Goal: Information Seeking & Learning: Compare options

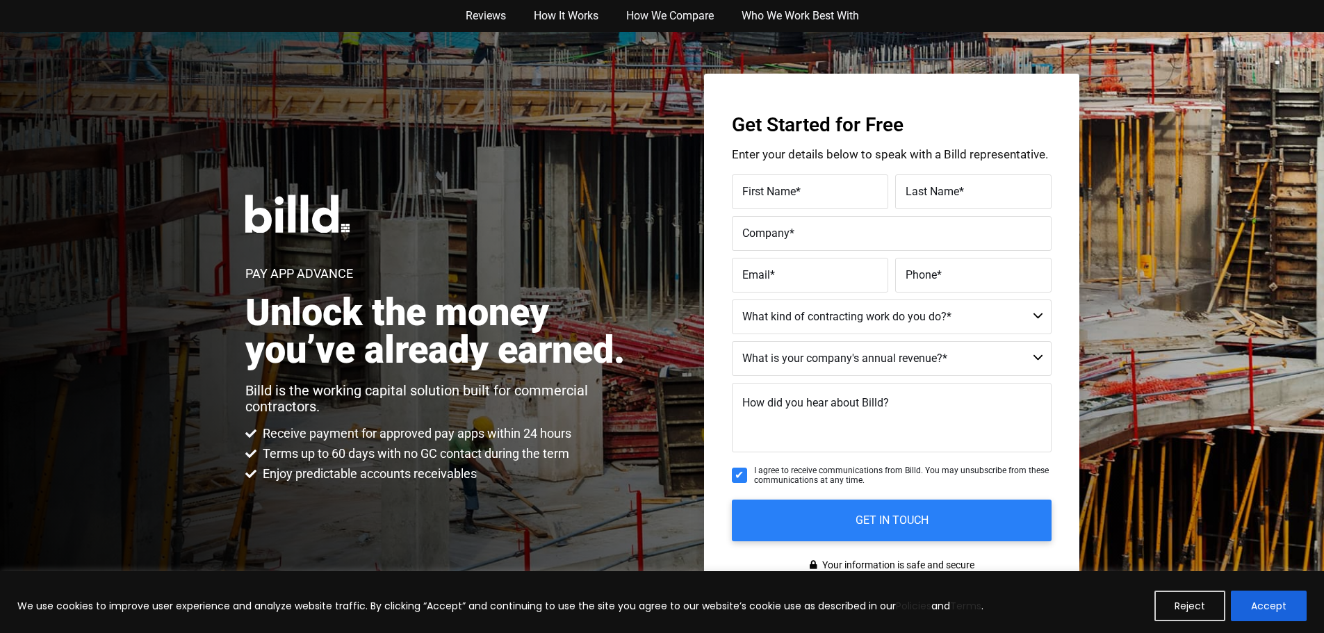
click at [496, 219] on div "Pay App Advance Unlock the money you’ve already earned. Billd is the working ca…" at bounding box center [442, 339] width 394 height 288
click at [313, 383] on p "Billd is the working capital solution built for commercial contractors." at bounding box center [442, 399] width 394 height 32
click at [613, 348] on h2 "Unlock the money you’ve already earned." at bounding box center [442, 331] width 394 height 75
click at [591, 352] on h2 "Unlock the money you’ve already earned." at bounding box center [442, 331] width 394 height 75
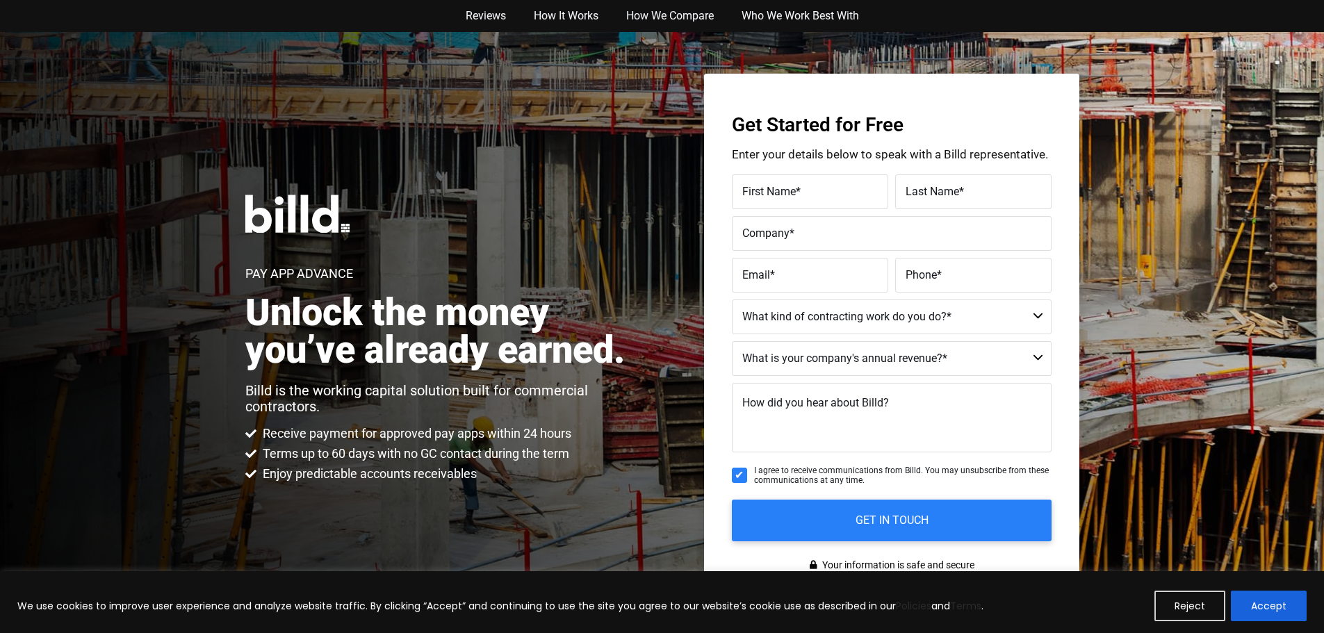
click at [667, 348] on div "Pay App Advance Unlock the money you’ve already earned. Billd is the working ca…" at bounding box center [662, 338] width 1324 height 613
click at [22, 11] on div "Reviews How It Works How We Compare Who We Work Best With Reviews How It Works …" at bounding box center [662, 16] width 1324 height 32
click at [57, 17] on div "Reviews How It Works How We Compare Who We Work Best With Reviews How It Works …" at bounding box center [662, 16] width 1324 height 32
click at [357, 18] on nav "Reviews How It Works How We Compare Who We Work Best With" at bounding box center [662, 16] width 792 height 32
click at [222, 23] on div "Reviews How It Works How We Compare Who We Work Best With Reviews How It Works …" at bounding box center [662, 16] width 1324 height 32
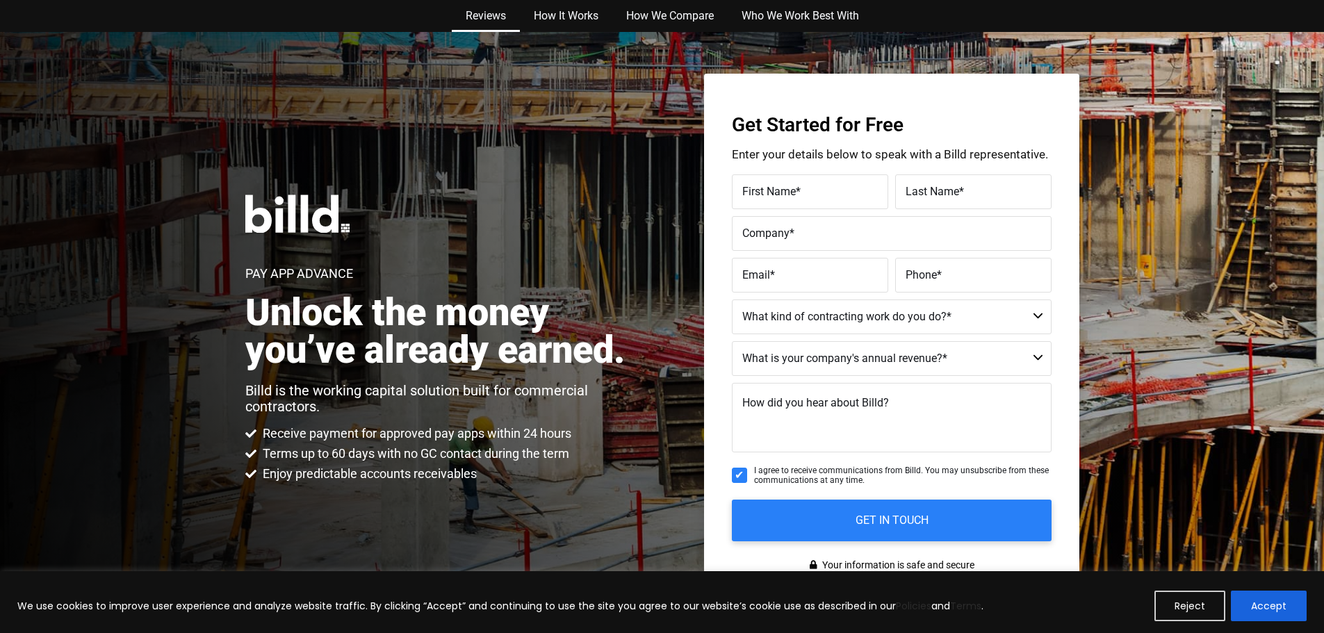
click at [499, 23] on link "Reviews" at bounding box center [486, 16] width 68 height 32
click at [658, 15] on link "How We Compare" at bounding box center [669, 16] width 115 height 32
click at [120, 31] on div "Reviews How It Works How We Compare Who We Work Best With Reviews How It Works …" at bounding box center [662, 16] width 1324 height 32
click at [240, 161] on div "Pay App Advance Unlock the money you’ve already earned. Billd is the working ca…" at bounding box center [662, 338] width 1324 height 613
click at [496, 219] on div "Pay App Advance Unlock the money you’ve already earned. Billd is the working ca…" at bounding box center [442, 339] width 394 height 288
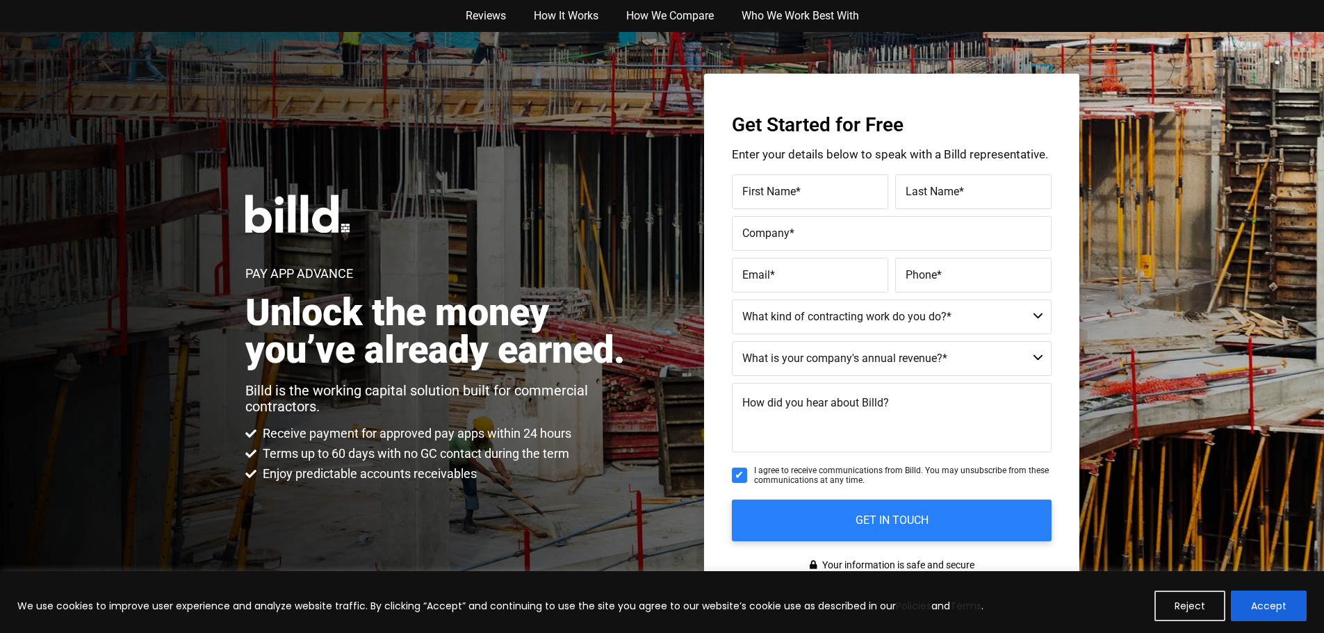
click at [309, 481] on span "Enjoy predictable accounts receivables" at bounding box center [367, 474] width 217 height 17
click at [613, 348] on h2 "Unlock the money you’ve already earned." at bounding box center [442, 331] width 394 height 75
click at [591, 352] on h2 "Unlock the money you’ve already earned." at bounding box center [442, 331] width 394 height 75
click at [667, 348] on div "Pay App Advance Unlock the money you’ve already earned. Billd is the working ca…" at bounding box center [662, 338] width 1324 height 613
click at [22, 11] on div "Reviews How It Works How We Compare Who We Work Best With Reviews How It Works …" at bounding box center [662, 16] width 1324 height 32
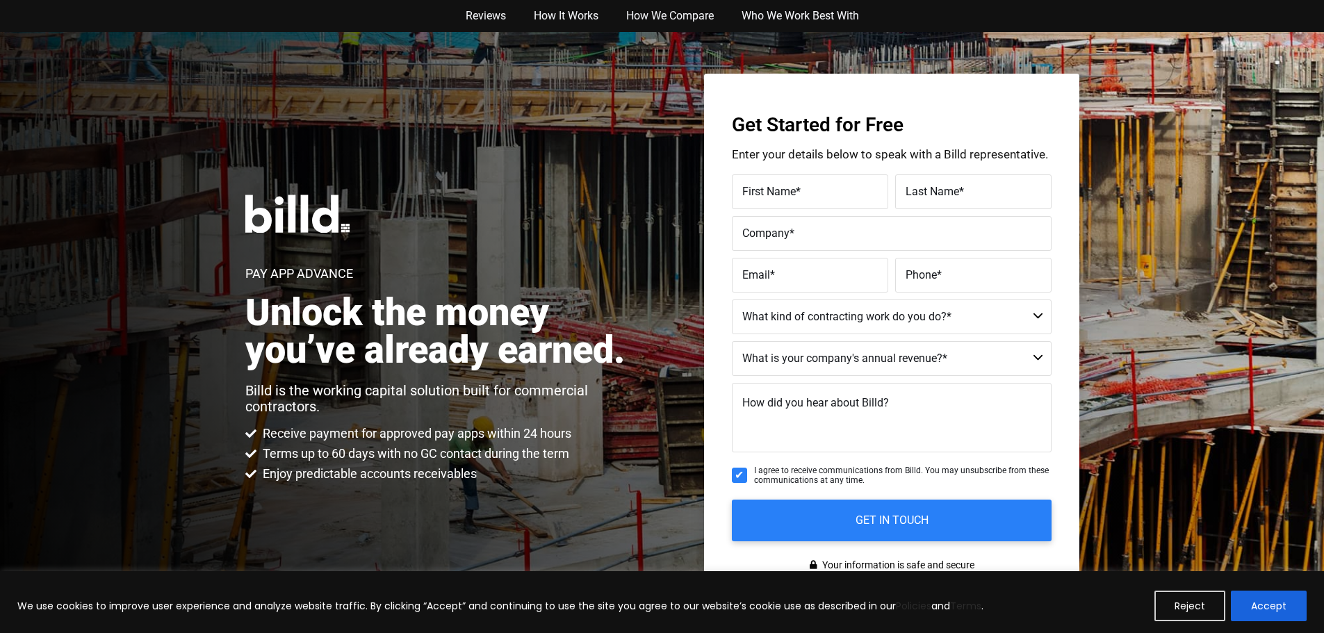
click at [57, 17] on div "Reviews How It Works How We Compare Who We Work Best With Reviews How It Works …" at bounding box center [662, 16] width 1324 height 32
click at [357, 18] on nav "Reviews How It Works How We Compare Who We Work Best With" at bounding box center [662, 16] width 792 height 32
click at [222, 23] on div "Reviews How It Works How We Compare Who We Work Best With Reviews How It Works …" at bounding box center [662, 16] width 1324 height 32
click at [499, 23] on link "Reviews" at bounding box center [486, 16] width 68 height 32
click at [658, 15] on link "How We Compare" at bounding box center [669, 16] width 115 height 32
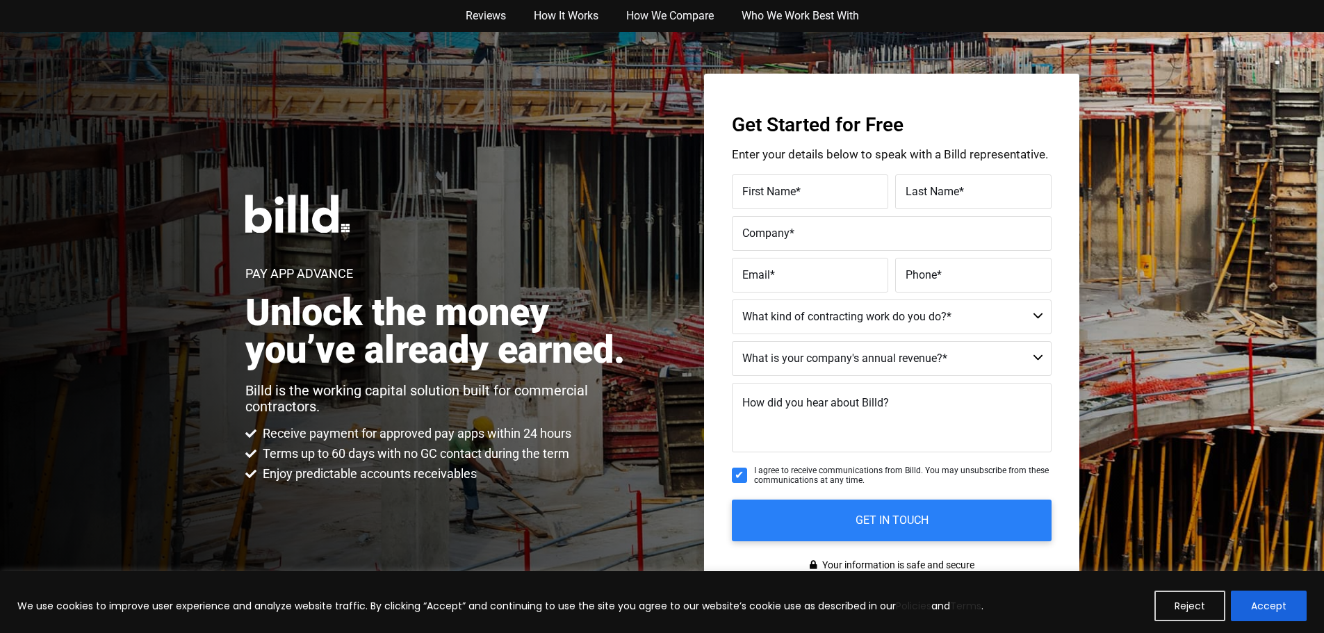
click at [120, 31] on div "Reviews How It Works How We Compare Who We Work Best With Reviews How It Works …" at bounding box center [662, 16] width 1324 height 32
click at [240, 161] on div "Pay App Advance Unlock the money you’ve already earned. Billd is the working ca…" at bounding box center [662, 338] width 1324 height 613
click at [496, 219] on div "Pay App Advance Unlock the money you’ve already earned. Billd is the working ca…" at bounding box center [442, 339] width 394 height 288
click at [313, 383] on p "Billd is the working capital solution built for commercial contractors." at bounding box center [442, 399] width 394 height 32
click at [613, 348] on h2 "Unlock the money you’ve already earned." at bounding box center [442, 331] width 394 height 75
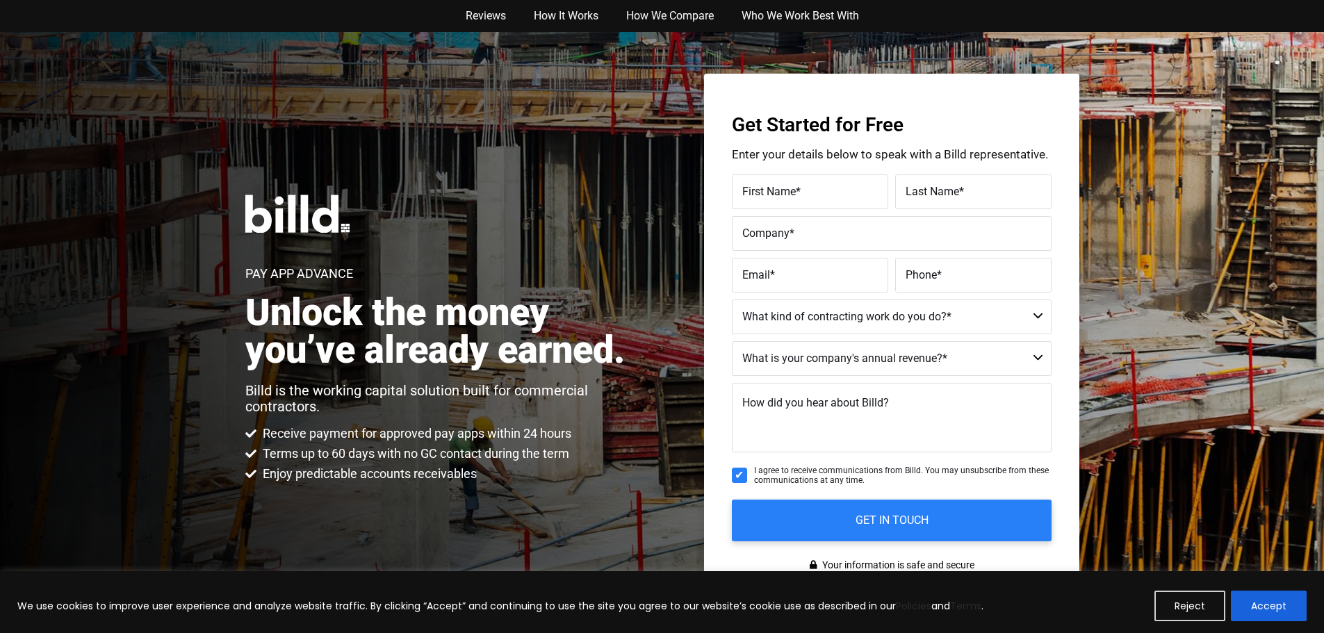
click at [591, 352] on h2 "Unlock the money you’ve already earned." at bounding box center [442, 331] width 394 height 75
click at [667, 348] on div "Pay App Advance Unlock the money you’ve already earned. Billd is the working ca…" at bounding box center [662, 338] width 1324 height 613
click at [22, 11] on div "Reviews How It Works How We Compare Who We Work Best With Reviews How It Works …" at bounding box center [662, 16] width 1324 height 32
click at [57, 17] on div "Reviews How It Works How We Compare Who We Work Best With Reviews How It Works …" at bounding box center [662, 16] width 1324 height 32
click at [357, 18] on nav "Reviews How It Works How We Compare Who We Work Best With" at bounding box center [662, 16] width 792 height 32
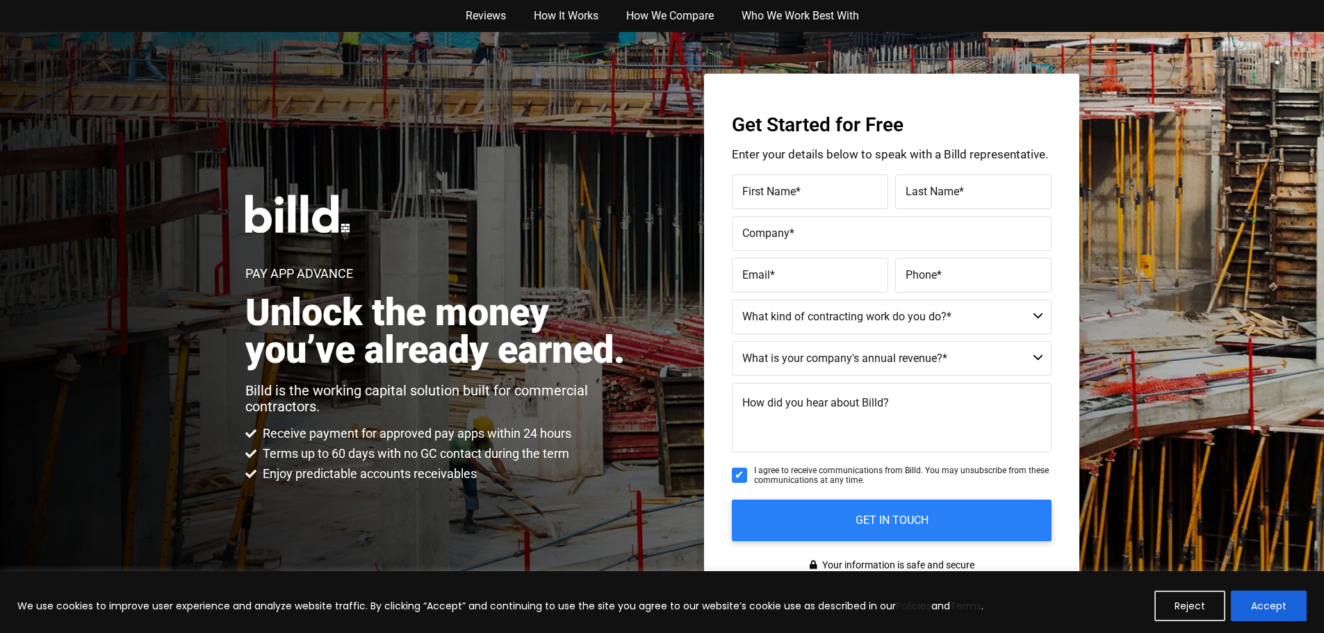
click at [222, 23] on div "Reviews How It Works How We Compare Who We Work Best With Reviews How It Works …" at bounding box center [662, 16] width 1324 height 32
click at [499, 23] on link "Reviews" at bounding box center [486, 16] width 68 height 32
click at [658, 15] on link "How We Compare" at bounding box center [669, 16] width 115 height 32
click at [120, 31] on div "Reviews How It Works How We Compare Who We Work Best With Reviews How It Works …" at bounding box center [662, 16] width 1324 height 32
click at [240, 161] on div "Pay App Advance Unlock the money you’ve already earned. Billd is the working ca…" at bounding box center [662, 338] width 1324 height 613
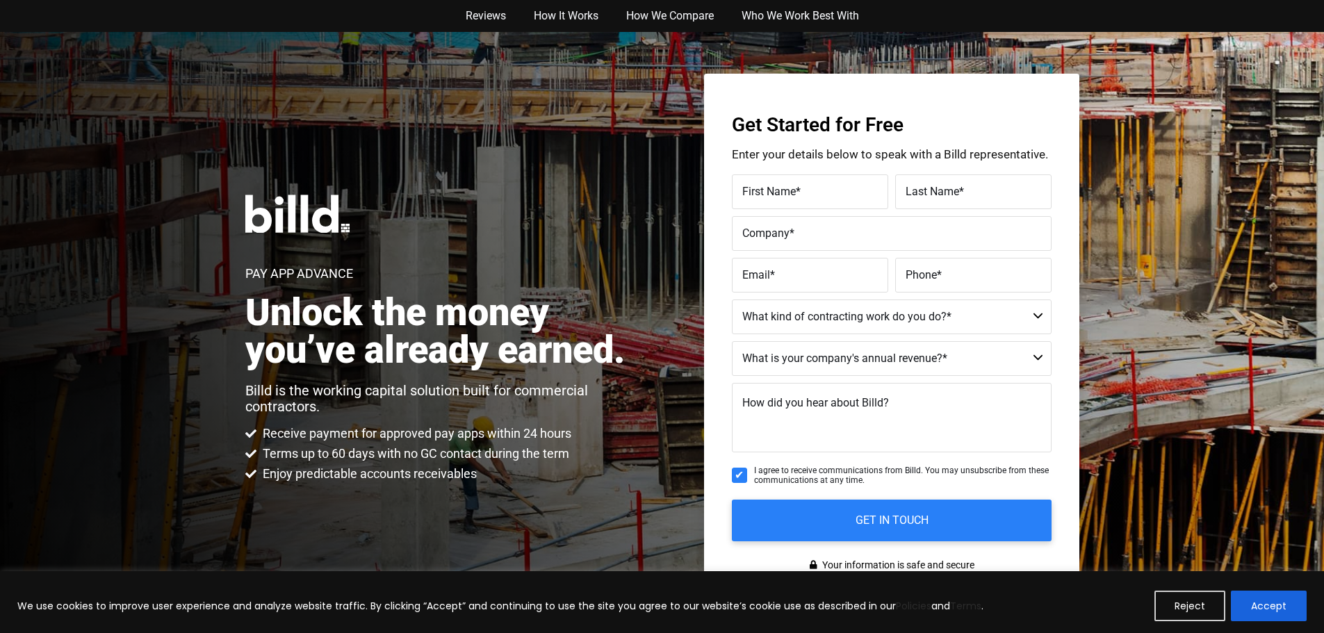
click at [496, 219] on div "Pay App Advance Unlock the money you’ve already earned. Billd is the working ca…" at bounding box center [442, 339] width 394 height 288
click at [247, 152] on div "Pay App Advance Unlock the money you’ve already earned. Billd is the working ca…" at bounding box center [662, 338] width 1324 height 613
click at [613, 348] on h2 "Unlock the money you’ve already earned." at bounding box center [442, 331] width 394 height 75
click at [591, 352] on h2 "Unlock the money you’ve already earned." at bounding box center [442, 331] width 394 height 75
click at [667, 348] on div "Pay App Advance Unlock the money you’ve already earned. Billd is the working ca…" at bounding box center [662, 338] width 1324 height 613
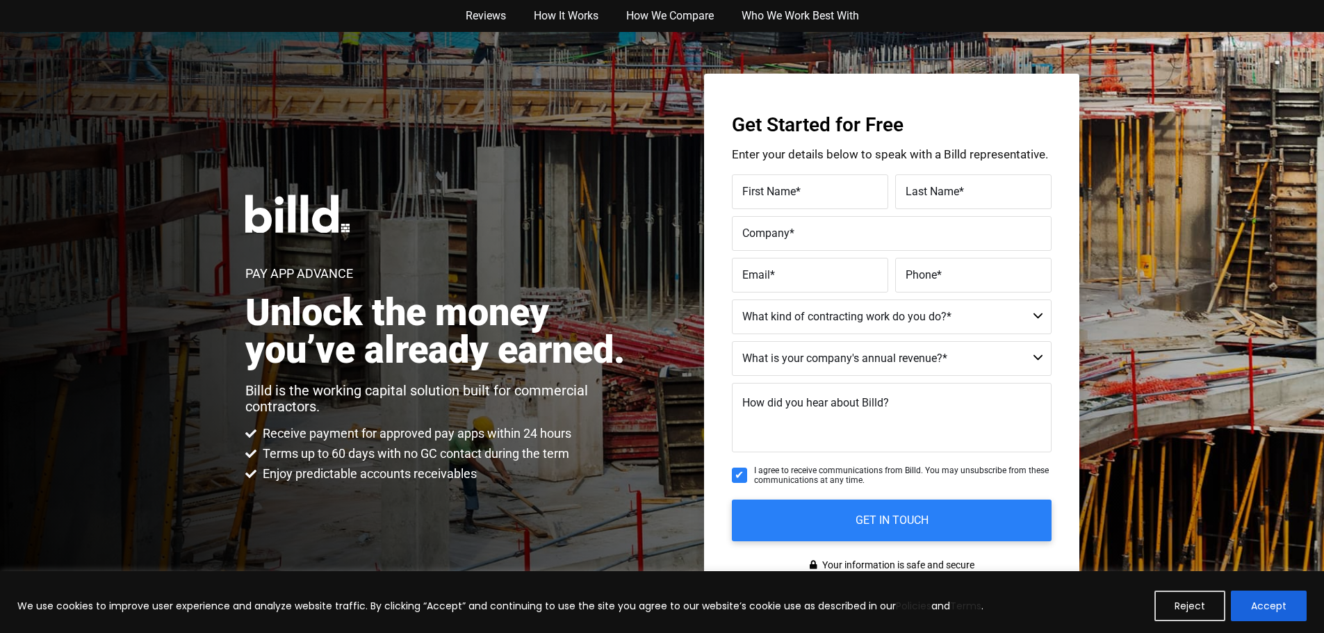
click at [22, 11] on div "Reviews How It Works How We Compare Who We Work Best With Reviews How It Works …" at bounding box center [662, 16] width 1324 height 32
click at [57, 17] on div "Reviews How It Works How We Compare Who We Work Best With Reviews How It Works …" at bounding box center [662, 16] width 1324 height 32
click at [357, 18] on nav "Reviews How It Works How We Compare Who We Work Best With" at bounding box center [662, 16] width 792 height 32
click at [222, 23] on div "Reviews How It Works How We Compare Who We Work Best With Reviews How It Works …" at bounding box center [662, 16] width 1324 height 32
click at [499, 23] on link "Reviews" at bounding box center [486, 16] width 68 height 32
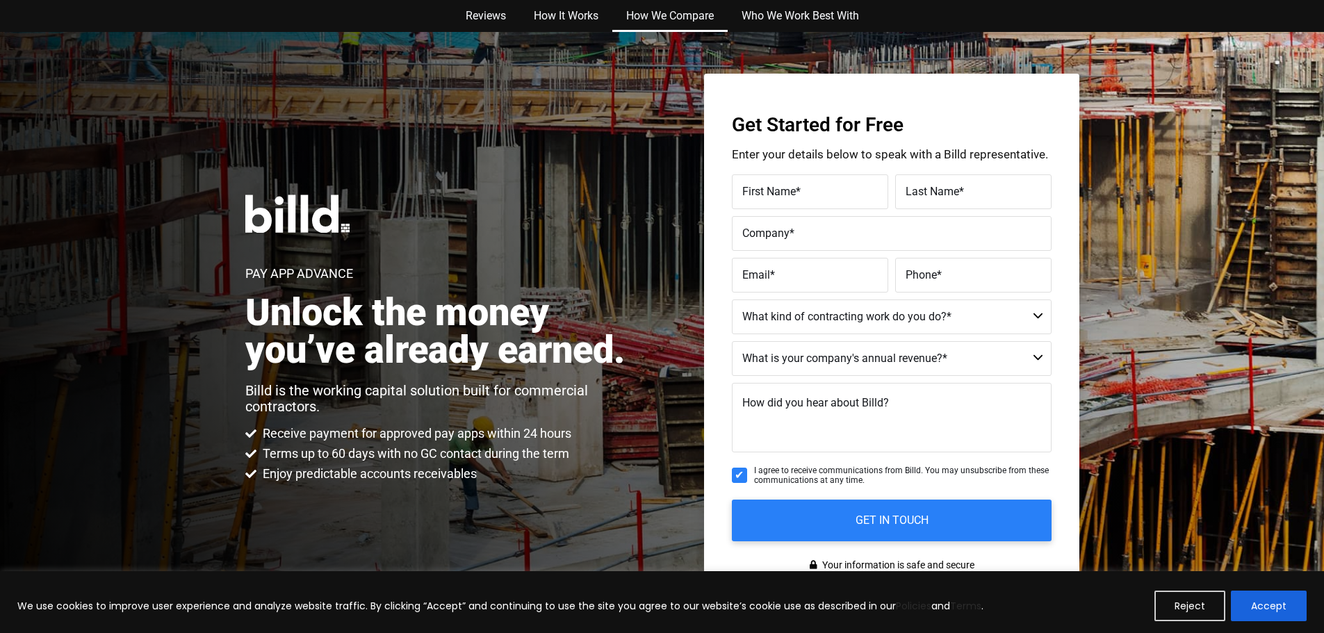
click at [658, 15] on link "How We Compare" at bounding box center [669, 16] width 115 height 32
click at [120, 31] on div "Reviews How It Works How We Compare Who We Work Best With Reviews How It Works …" at bounding box center [662, 16] width 1324 height 32
click at [240, 161] on div "Pay App Advance Unlock the money you’ve already earned. Billd is the working ca…" at bounding box center [662, 338] width 1324 height 613
click at [496, 219] on div "Pay App Advance Unlock the money you’ve already earned. Billd is the working ca…" at bounding box center [442, 339] width 394 height 288
click at [247, 152] on div "Pay App Advance Unlock the money you’ve already earned. Billd is the working ca…" at bounding box center [662, 338] width 1324 height 613
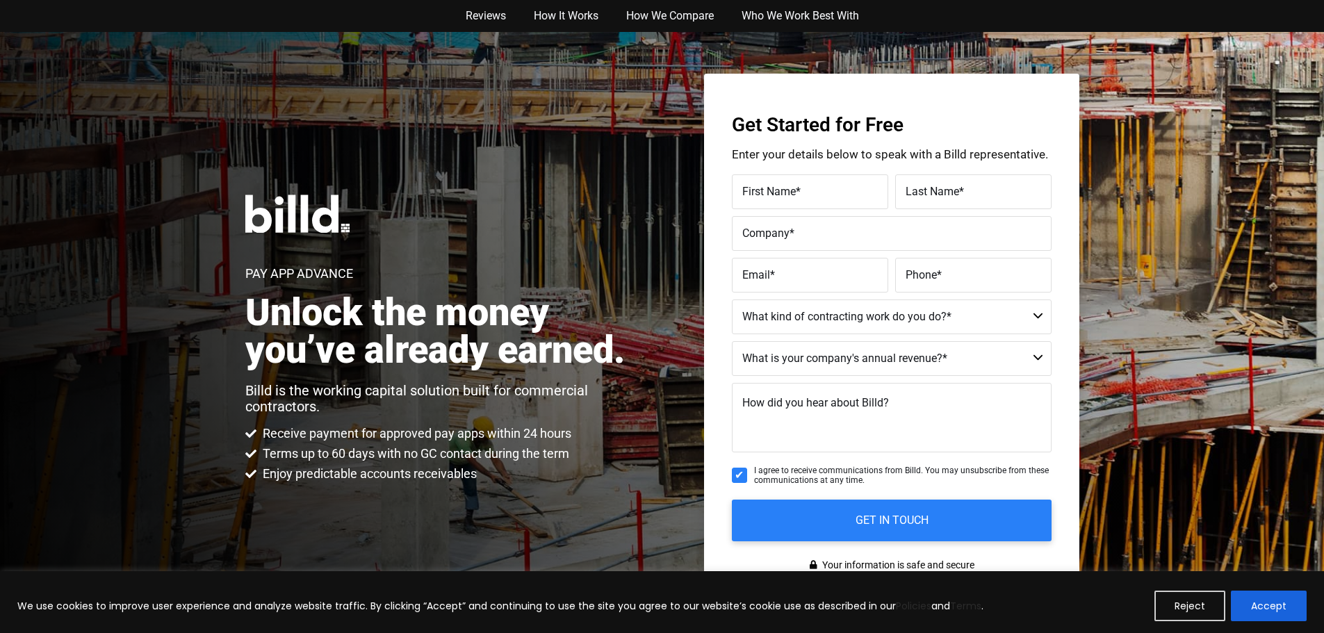
click at [613, 348] on h2 "Unlock the money you’ve already earned." at bounding box center [442, 331] width 394 height 75
click at [591, 352] on h2 "Unlock the money you’ve already earned." at bounding box center [442, 331] width 394 height 75
click at [667, 348] on div "Pay App Advance Unlock the money you’ve already earned. Billd is the working ca…" at bounding box center [662, 338] width 1324 height 613
click at [22, 11] on div "Reviews How It Works How We Compare Who We Work Best With Reviews How It Works …" at bounding box center [662, 16] width 1324 height 32
click at [57, 17] on div "Reviews How It Works How We Compare Who We Work Best With Reviews How It Works …" at bounding box center [662, 16] width 1324 height 32
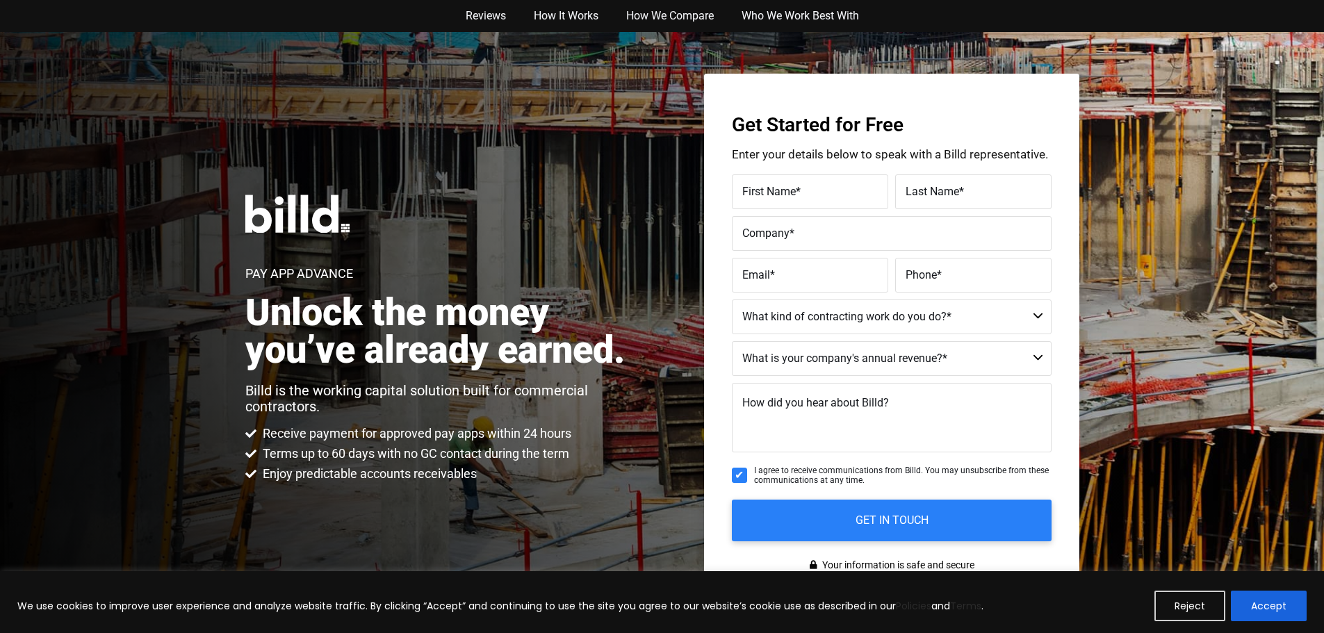
click at [357, 18] on nav "Reviews How It Works How We Compare Who We Work Best With" at bounding box center [662, 16] width 792 height 32
click at [222, 23] on div "Reviews How It Works How We Compare Who We Work Best With Reviews How It Works …" at bounding box center [662, 16] width 1324 height 32
click at [499, 23] on link "Reviews" at bounding box center [486, 16] width 68 height 32
click at [658, 15] on link "How We Compare" at bounding box center [669, 16] width 115 height 32
click at [120, 31] on div "Reviews How It Works How We Compare Who We Work Best With Reviews How It Works …" at bounding box center [662, 16] width 1324 height 32
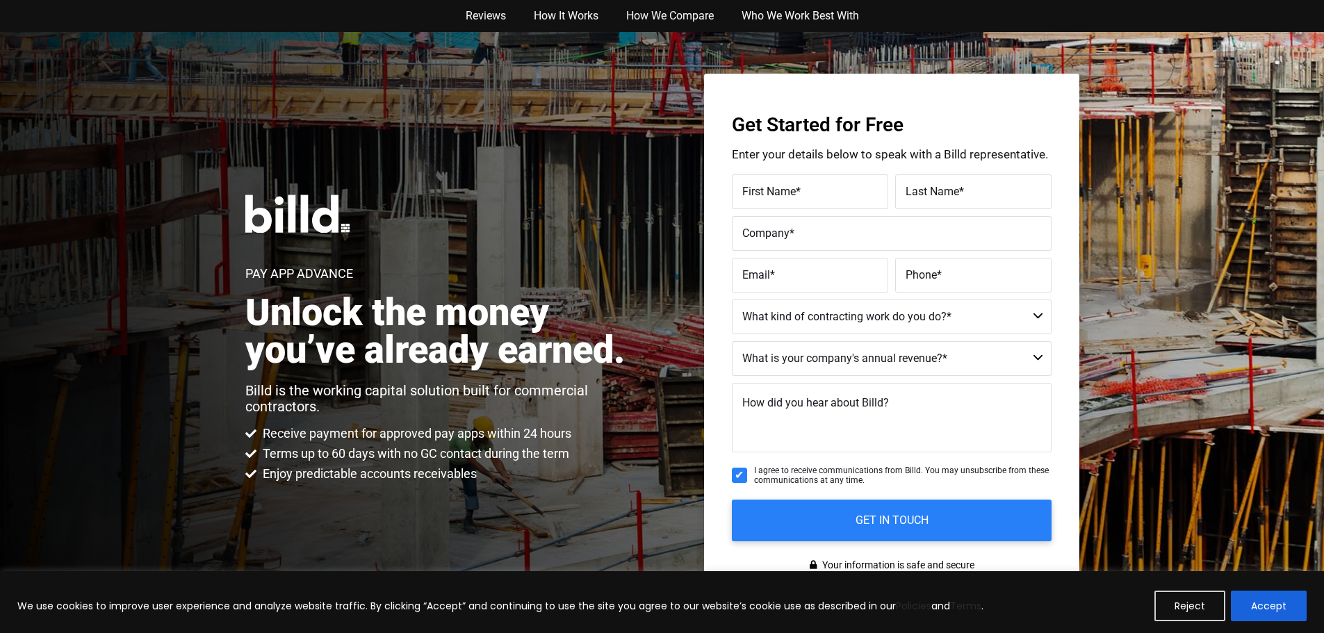
click at [240, 161] on div "Pay App Advance Unlock the money you’ve already earned. Billd is the working ca…" at bounding box center [662, 338] width 1324 height 613
click at [496, 219] on div "Pay App Advance Unlock the money you’ve already earned. Billd is the working ca…" at bounding box center [442, 339] width 394 height 288
click at [35, 477] on div "Pay App Advance Unlock the money you’ve already earned. Billd is the working ca…" at bounding box center [662, 338] width 1324 height 613
click at [613, 348] on h2 "Unlock the money you’ve already earned." at bounding box center [442, 331] width 394 height 75
click at [591, 352] on h2 "Unlock the money you’ve already earned." at bounding box center [442, 331] width 394 height 75
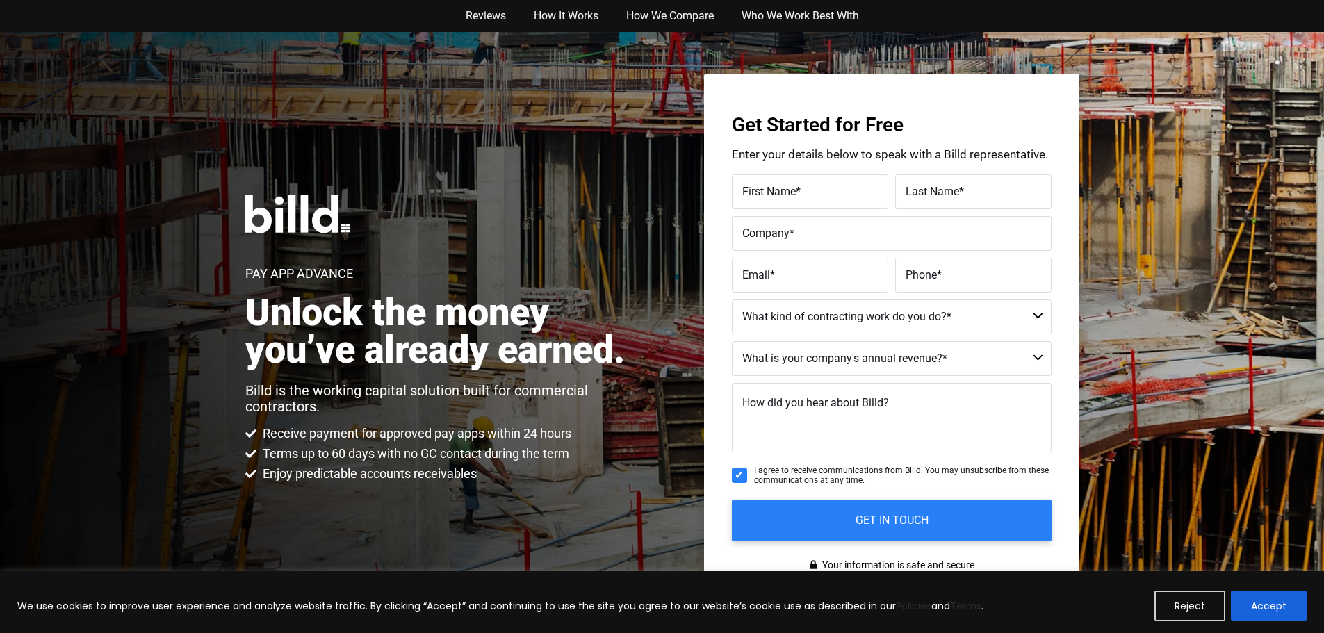
click at [667, 348] on div "Pay App Advance Unlock the money you’ve already earned. Billd is the working ca…" at bounding box center [662, 338] width 1324 height 613
click at [22, 11] on div "Reviews How It Works How We Compare Who We Work Best With Reviews How It Works …" at bounding box center [662, 16] width 1324 height 32
click at [57, 17] on div "Reviews How It Works How We Compare Who We Work Best With Reviews How It Works …" at bounding box center [662, 16] width 1324 height 32
click at [357, 18] on nav "Reviews How It Works How We Compare Who We Work Best With" at bounding box center [662, 16] width 792 height 32
click at [222, 23] on div "Reviews How It Works How We Compare Who We Work Best With Reviews How It Works …" at bounding box center [662, 16] width 1324 height 32
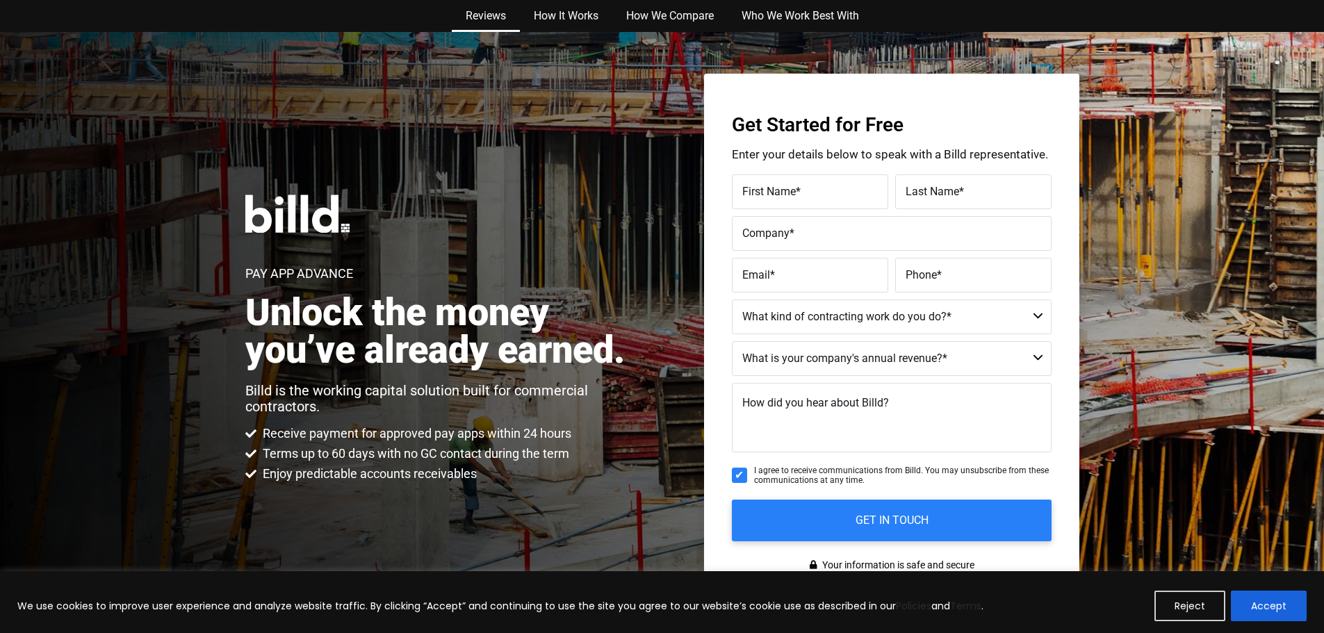
click at [499, 23] on link "Reviews" at bounding box center [486, 16] width 68 height 32
click at [658, 15] on link "How We Compare" at bounding box center [669, 16] width 115 height 32
click at [120, 31] on div "Reviews How It Works How We Compare Who We Work Best With Reviews How It Works …" at bounding box center [662, 16] width 1324 height 32
click at [240, 161] on div "Pay App Advance Unlock the money you’ve already earned. Billd is the working ca…" at bounding box center [662, 338] width 1324 height 613
click at [496, 219] on div "Pay App Advance Unlock the money you’ve already earned. Billd is the working ca…" at bounding box center [442, 339] width 394 height 288
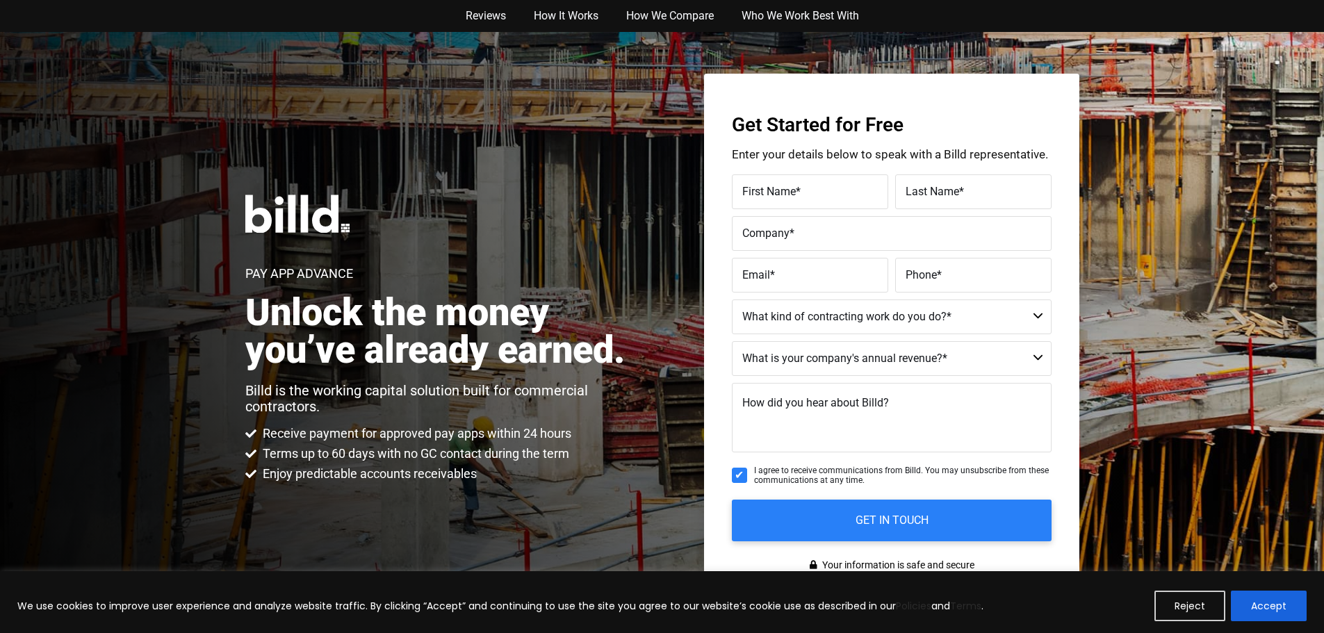
click at [220, 313] on div "Pay App Advance Unlock the money you’ve already earned. Billd is the working ca…" at bounding box center [662, 338] width 1324 height 613
click at [613, 348] on h2 "Unlock the money you’ve already earned." at bounding box center [442, 331] width 394 height 75
click at [591, 352] on h2 "Unlock the money you’ve already earned." at bounding box center [442, 331] width 394 height 75
click at [667, 348] on div "Pay App Advance Unlock the money you’ve already earned. Billd is the working ca…" at bounding box center [662, 338] width 1324 height 613
click at [22, 11] on div "Reviews How It Works How We Compare Who We Work Best With Reviews How It Works …" at bounding box center [662, 16] width 1324 height 32
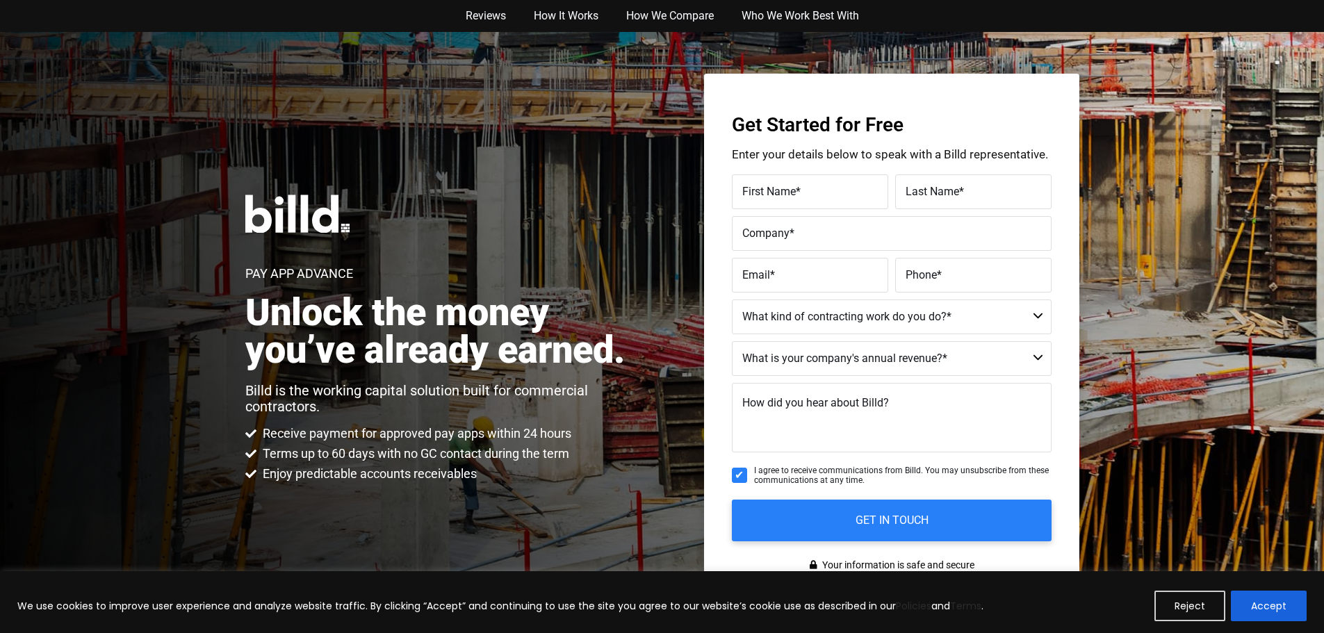
click at [57, 17] on div "Reviews How It Works How We Compare Who We Work Best With Reviews How It Works …" at bounding box center [662, 16] width 1324 height 32
click at [357, 18] on nav "Reviews How It Works How We Compare Who We Work Best With" at bounding box center [662, 16] width 792 height 32
click at [222, 23] on div "Reviews How It Works How We Compare Who We Work Best With Reviews How It Works …" at bounding box center [662, 16] width 1324 height 32
click at [499, 23] on link "Reviews" at bounding box center [486, 16] width 68 height 32
click at [658, 15] on link "How We Compare" at bounding box center [669, 16] width 115 height 32
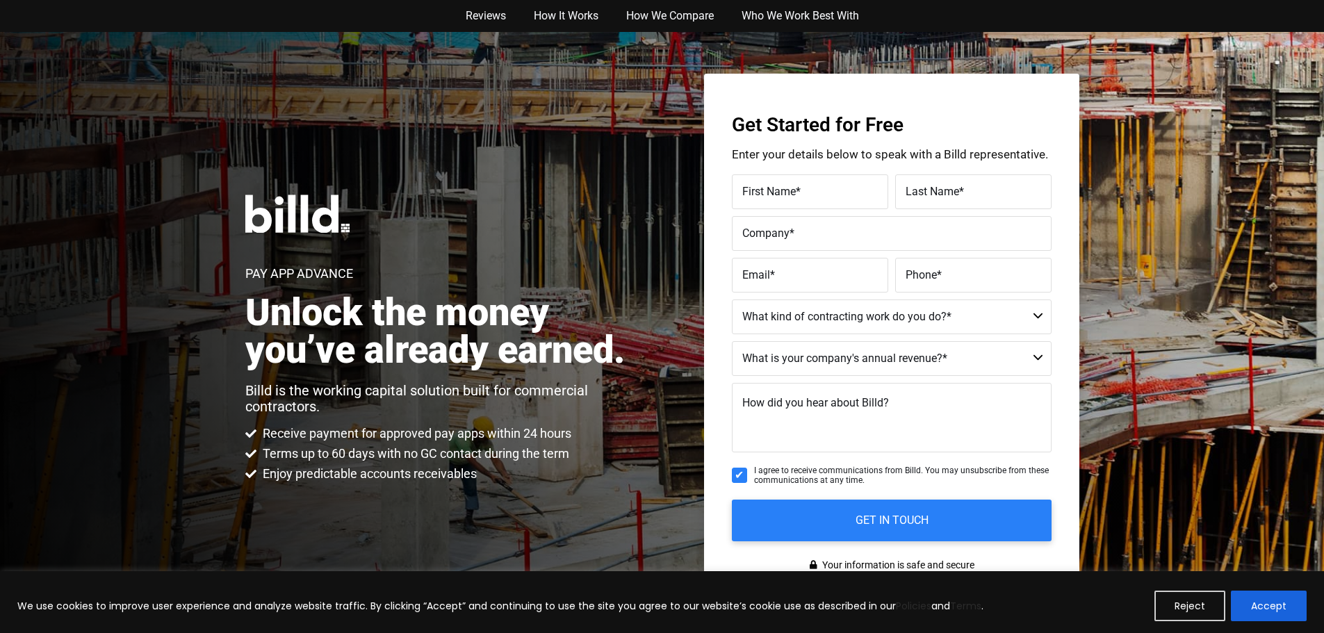
click at [120, 31] on div "Reviews How It Works How We Compare Who We Work Best With Reviews How It Works …" at bounding box center [662, 16] width 1324 height 32
click at [240, 161] on div "Pay App Advance Unlock the money you’ve already earned. Billd is the working ca…" at bounding box center [662, 338] width 1324 height 613
click at [496, 219] on div "Pay App Advance Unlock the money you’ve already earned. Billd is the working ca…" at bounding box center [442, 339] width 394 height 288
click at [309, 481] on span "Enjoy predictable accounts receivables" at bounding box center [367, 474] width 217 height 17
click at [613, 348] on h2 "Unlock the money you’ve already earned." at bounding box center [442, 331] width 394 height 75
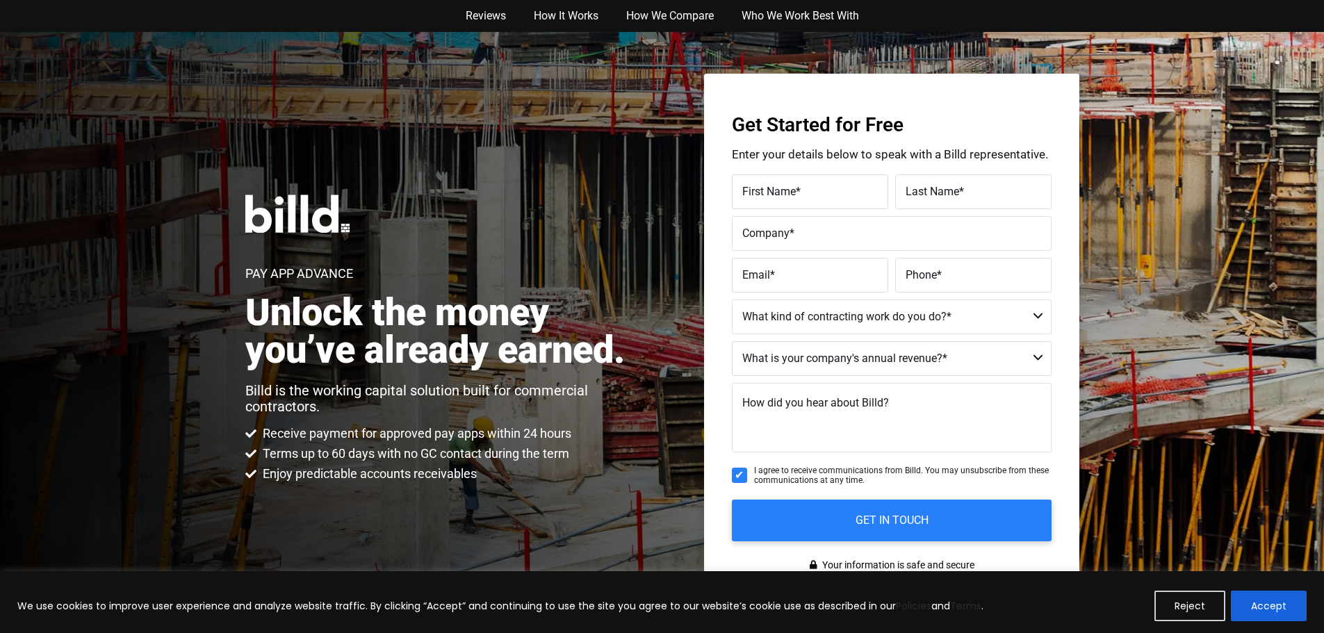
click at [591, 352] on h2 "Unlock the money you’ve already earned." at bounding box center [442, 331] width 394 height 75
click at [667, 348] on div "Pay App Advance Unlock the money you’ve already earned. Billd is the working ca…" at bounding box center [662, 338] width 1324 height 613
click at [22, 11] on div "Reviews How It Works How We Compare Who We Work Best With Reviews How It Works …" at bounding box center [662, 16] width 1324 height 32
click at [57, 17] on div "Reviews How It Works How We Compare Who We Work Best With Reviews How It Works …" at bounding box center [662, 16] width 1324 height 32
click at [357, 18] on nav "Reviews How It Works How We Compare Who We Work Best With" at bounding box center [662, 16] width 792 height 32
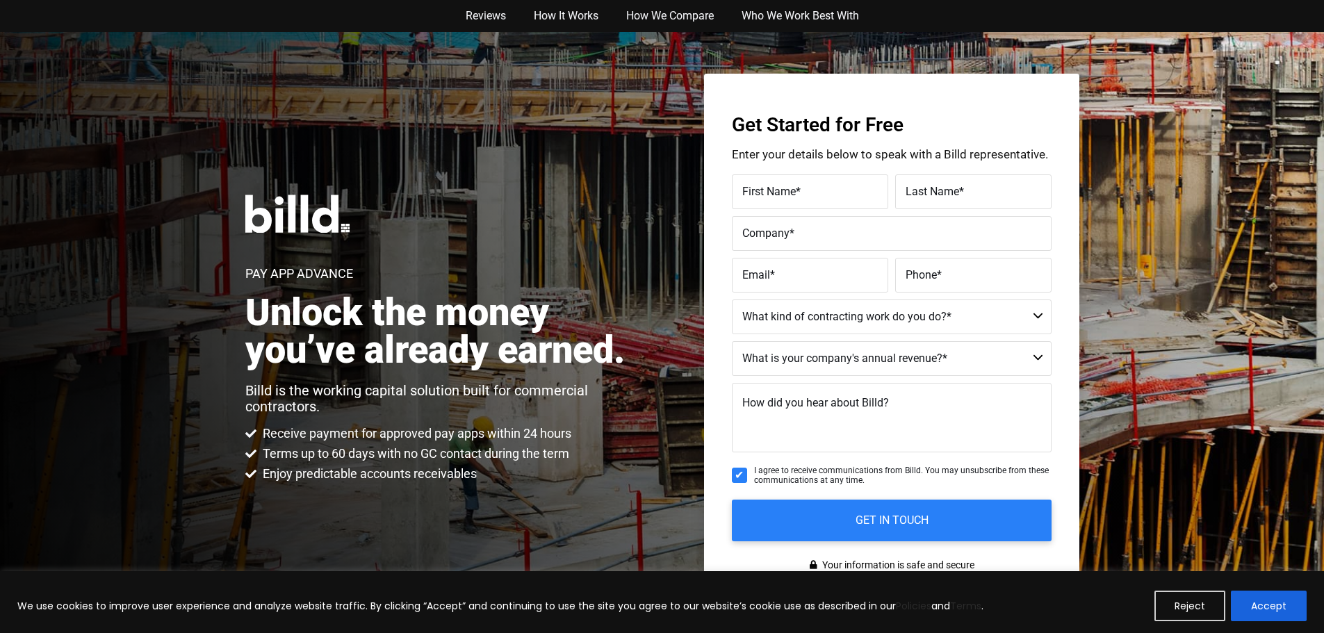
click at [222, 23] on div "Reviews How It Works How We Compare Who We Work Best With Reviews How It Works …" at bounding box center [662, 16] width 1324 height 32
click at [499, 23] on link "Reviews" at bounding box center [486, 16] width 68 height 32
click at [658, 15] on link "How We Compare" at bounding box center [669, 16] width 115 height 32
click at [120, 31] on div "Reviews How It Works How We Compare Who We Work Best With Reviews How It Works …" at bounding box center [662, 16] width 1324 height 32
click at [240, 161] on div "Pay App Advance Unlock the money you’ve already earned. Billd is the working ca…" at bounding box center [662, 338] width 1324 height 613
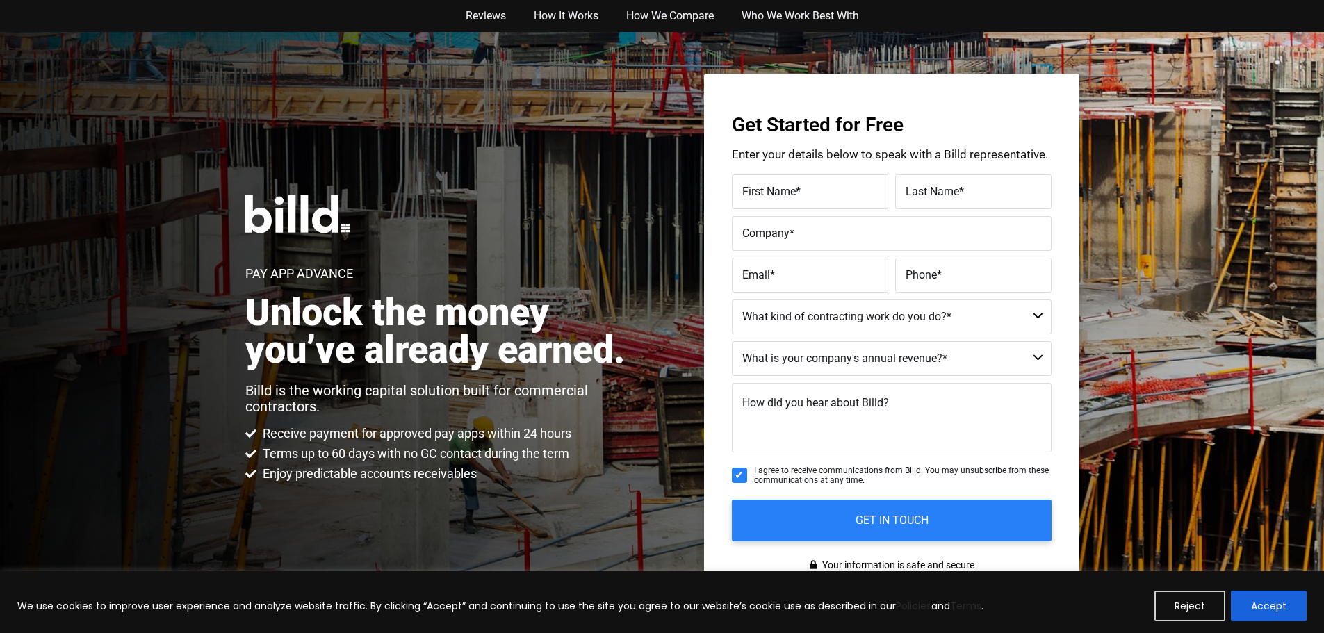
click at [496, 219] on div "Pay App Advance Unlock the money you’ve already earned. Billd is the working ca…" at bounding box center [442, 339] width 394 height 288
click at [219, 256] on div "Pay App Advance Unlock the money you’ve already earned. Billd is the working ca…" at bounding box center [662, 338] width 1324 height 613
click at [613, 348] on h2 "Unlock the money you’ve already earned." at bounding box center [442, 331] width 394 height 75
click at [591, 352] on h2 "Unlock the money you’ve already earned." at bounding box center [442, 331] width 394 height 75
click at [667, 348] on div "Pay App Advance Unlock the money you’ve already earned. Billd is the working ca…" at bounding box center [662, 338] width 1324 height 613
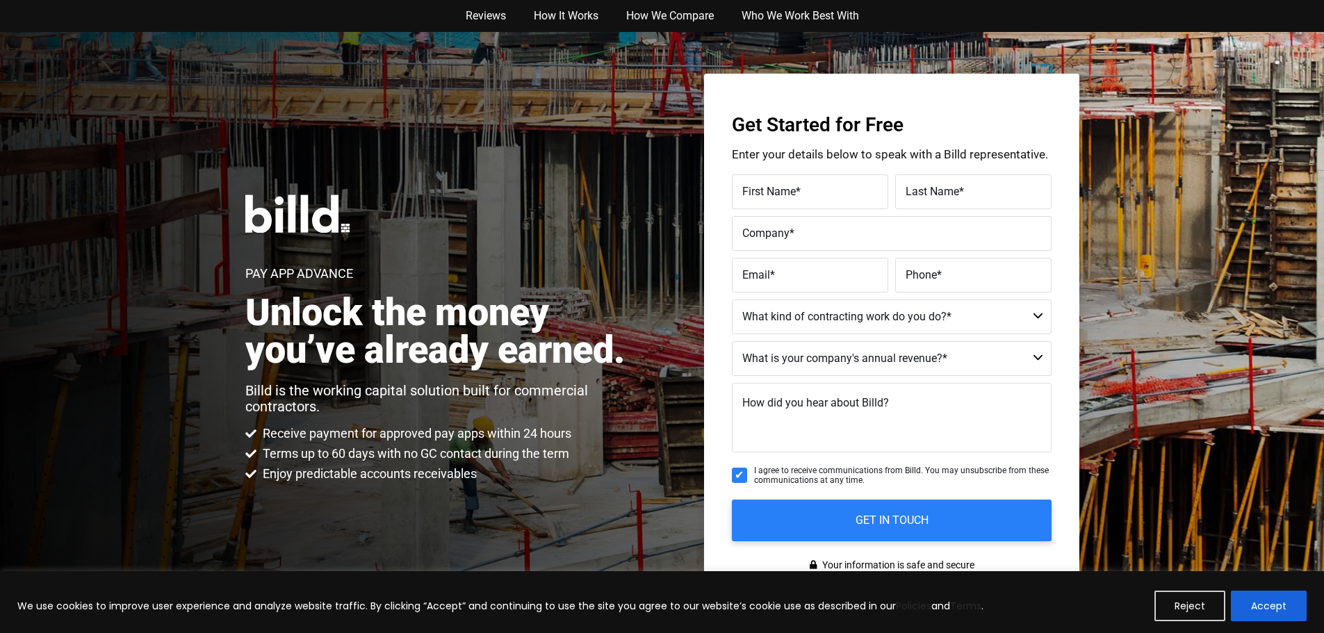
click at [22, 11] on div "Reviews How It Works How We Compare Who We Work Best With Reviews How It Works …" at bounding box center [662, 16] width 1324 height 32
click at [57, 17] on div "Reviews How It Works How We Compare Who We Work Best With Reviews How It Works …" at bounding box center [662, 16] width 1324 height 32
click at [357, 18] on nav "Reviews How It Works How We Compare Who We Work Best With" at bounding box center [662, 16] width 792 height 32
click at [222, 23] on div "Reviews How It Works How We Compare Who We Work Best With Reviews How It Works …" at bounding box center [662, 16] width 1324 height 32
click at [499, 23] on link "Reviews" at bounding box center [486, 16] width 68 height 32
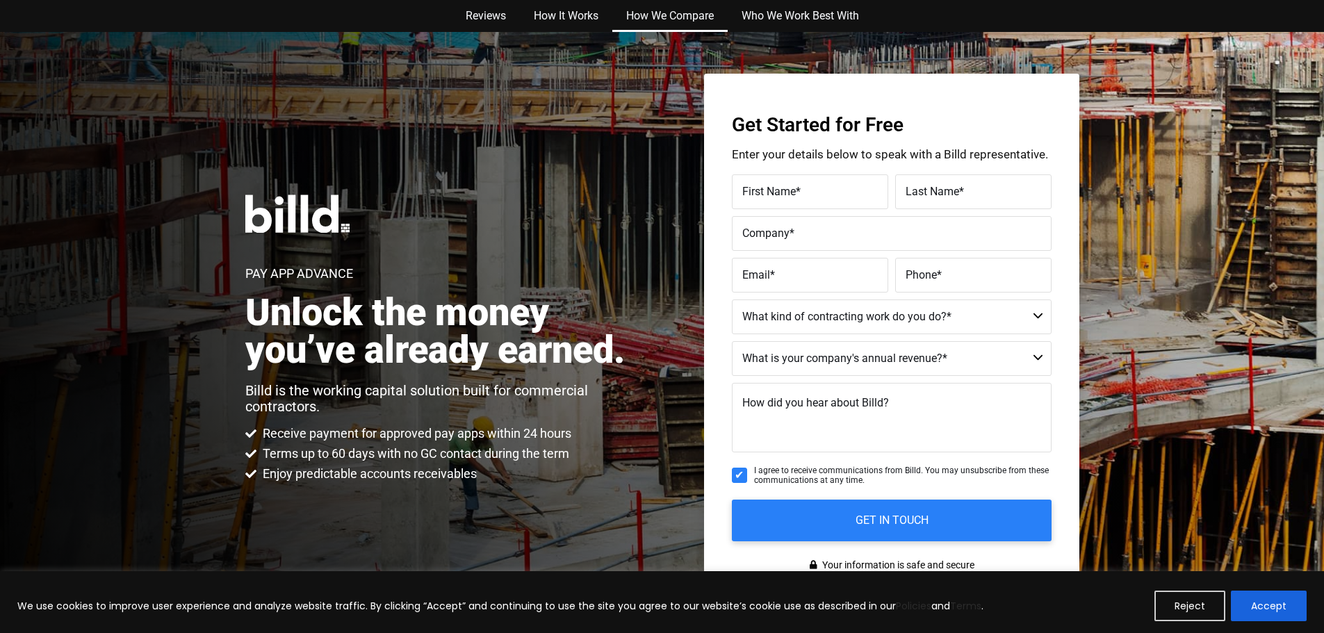
click at [658, 15] on link "How We Compare" at bounding box center [669, 16] width 115 height 32
click at [120, 31] on div "Reviews How It Works How We Compare Who We Work Best With Reviews How It Works …" at bounding box center [662, 16] width 1324 height 32
click at [240, 161] on div "Pay App Advance Unlock the money you’ve already earned. Billd is the working ca…" at bounding box center [662, 338] width 1324 height 613
click at [496, 219] on div "Pay App Advance Unlock the money you’ve already earned. Billd is the working ca…" at bounding box center [442, 339] width 394 height 288
click at [265, 44] on div "Pay App Advance Unlock the money you’ve already earned. Billd is the working ca…" at bounding box center [662, 338] width 1324 height 613
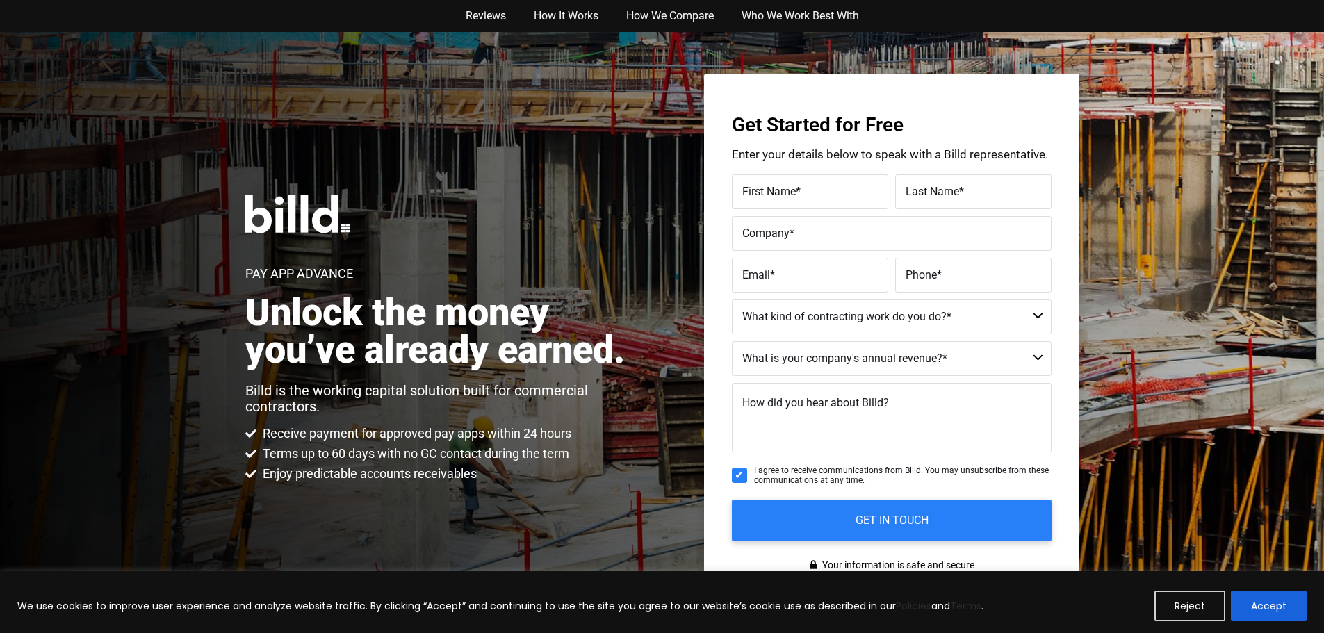
click at [613, 348] on h2 "Unlock the money you’ve already earned." at bounding box center [442, 331] width 394 height 75
click at [591, 352] on h2 "Unlock the money you’ve already earned." at bounding box center [442, 331] width 394 height 75
click at [667, 348] on div "Pay App Advance Unlock the money you’ve already earned. Billd is the working ca…" at bounding box center [662, 338] width 1324 height 613
click at [22, 11] on div "Reviews How It Works How We Compare Who We Work Best With Reviews How It Works …" at bounding box center [662, 16] width 1324 height 32
click at [57, 17] on div "Reviews How It Works How We Compare Who We Work Best With Reviews How It Works …" at bounding box center [662, 16] width 1324 height 32
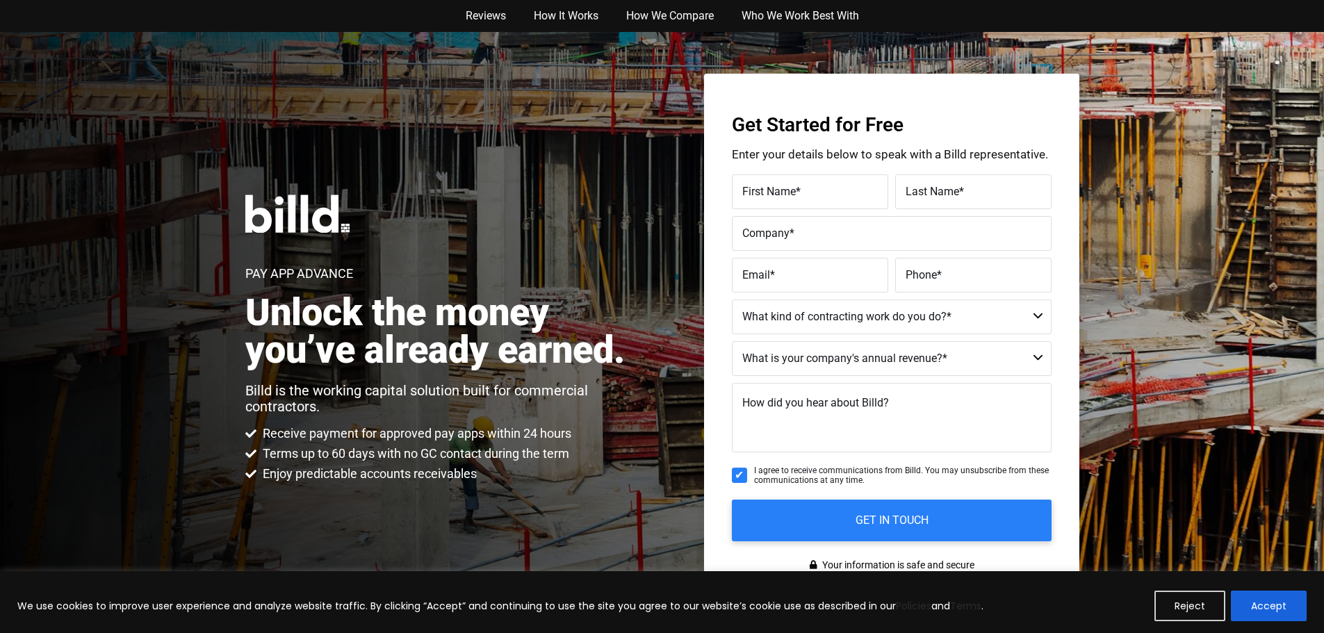
click at [357, 18] on nav "Reviews How It Works How We Compare Who We Work Best With" at bounding box center [662, 16] width 792 height 32
click at [222, 23] on div "Reviews How It Works How We Compare Who We Work Best With Reviews How It Works …" at bounding box center [662, 16] width 1324 height 32
click at [499, 23] on link "Reviews" at bounding box center [486, 16] width 68 height 32
click at [658, 15] on link "How We Compare" at bounding box center [669, 16] width 115 height 32
click at [120, 31] on div "Reviews How It Works How We Compare Who We Work Best With Reviews How It Works …" at bounding box center [662, 16] width 1324 height 32
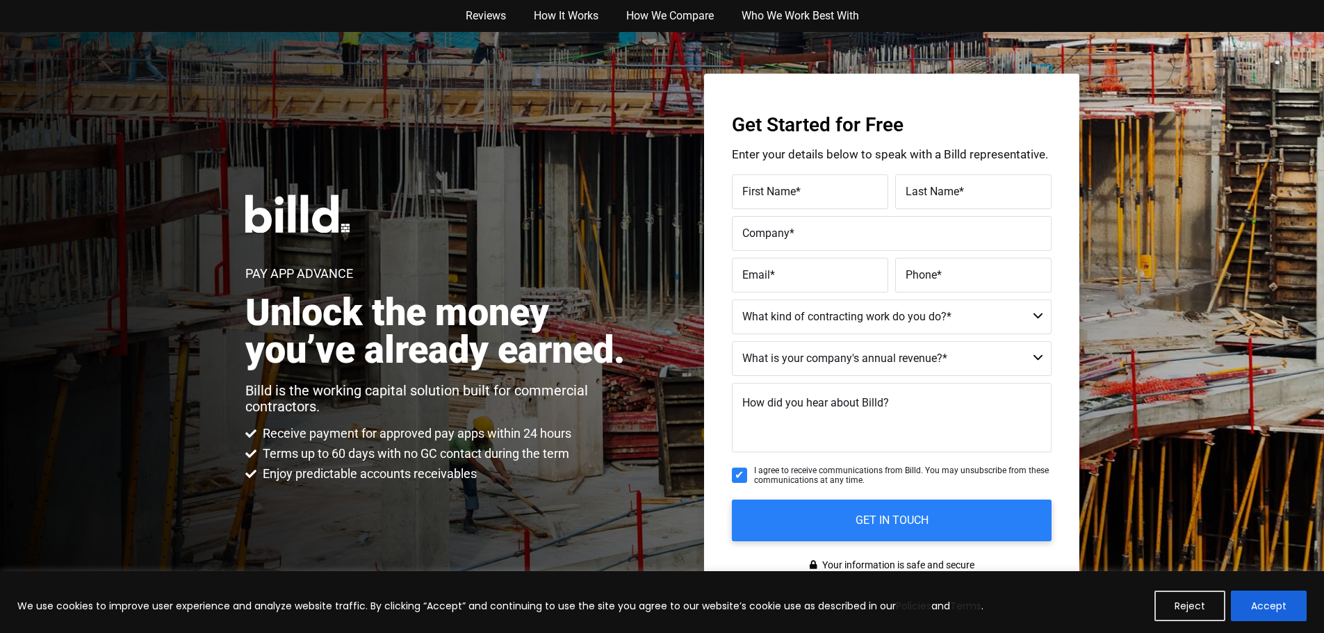
click at [240, 161] on div "Pay App Advance Unlock the money you’ve already earned. Billd is the working ca…" at bounding box center [662, 338] width 1324 height 613
click at [496, 219] on div "Pay App Advance Unlock the money you’ve already earned. Billd is the working ca…" at bounding box center [442, 339] width 394 height 288
click at [317, 134] on div "Pay App Advance Unlock the money you’ve already earned. Billd is the working ca…" at bounding box center [662, 338] width 1324 height 613
click at [613, 348] on h2 "Unlock the money you’ve already earned." at bounding box center [442, 331] width 394 height 75
click at [591, 352] on h2 "Unlock the money you’ve already earned." at bounding box center [442, 331] width 394 height 75
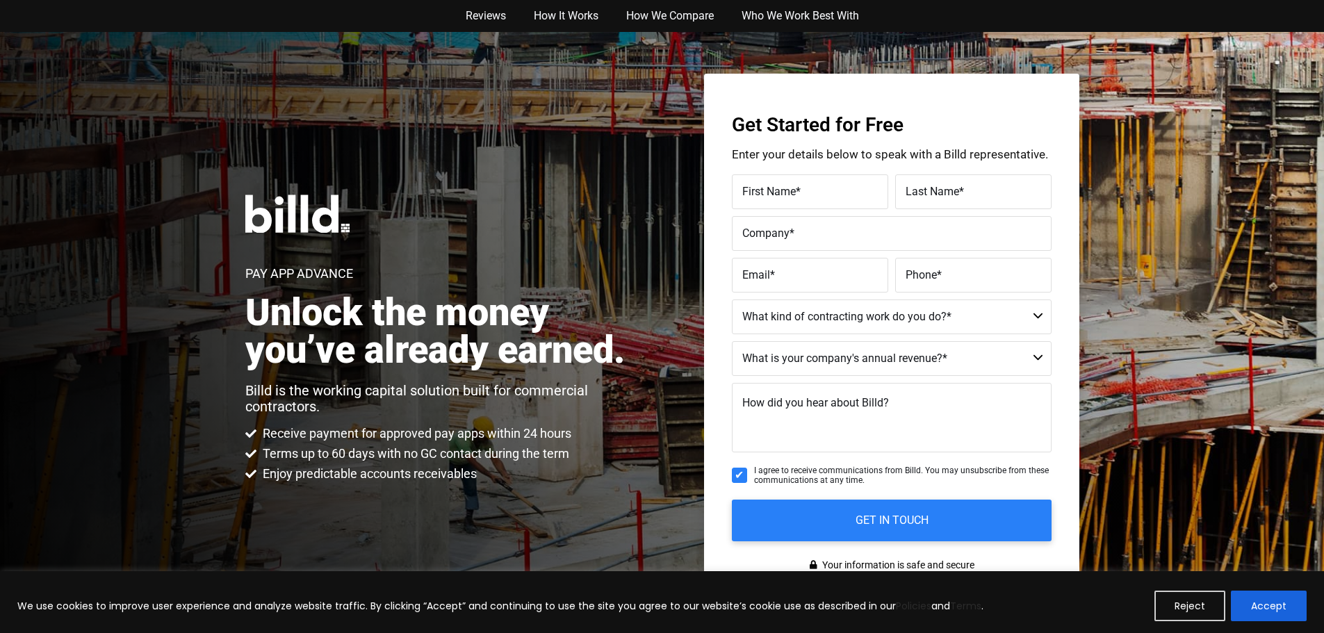
click at [667, 348] on div "Pay App Advance Unlock the money you’ve already earned. Billd is the working ca…" at bounding box center [662, 338] width 1324 height 613
click at [22, 11] on div "Reviews How It Works How We Compare Who We Work Best With Reviews How It Works …" at bounding box center [662, 16] width 1324 height 32
click at [57, 17] on div "Reviews How It Works How We Compare Who We Work Best With Reviews How It Works …" at bounding box center [662, 16] width 1324 height 32
click at [357, 18] on nav "Reviews How It Works How We Compare Who We Work Best With" at bounding box center [662, 16] width 792 height 32
click at [222, 23] on div "Reviews How It Works How We Compare Who We Work Best With Reviews How It Works …" at bounding box center [662, 16] width 1324 height 32
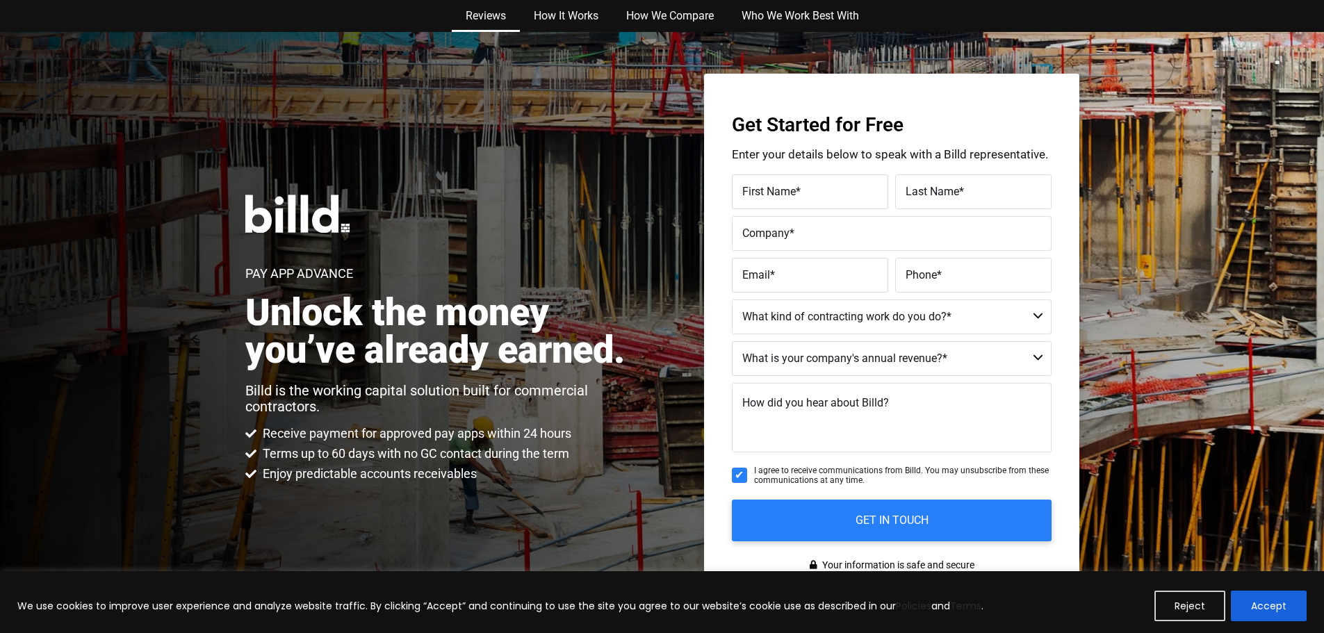
click at [499, 23] on link "Reviews" at bounding box center [486, 16] width 68 height 32
click at [658, 15] on link "How We Compare" at bounding box center [669, 16] width 115 height 32
click at [120, 31] on div "Reviews How It Works How We Compare Who We Work Best With Reviews How It Works …" at bounding box center [662, 16] width 1324 height 32
click at [240, 161] on div "Pay App Advance Unlock the money you’ve already earned. Billd is the working ca…" at bounding box center [662, 338] width 1324 height 613
click at [496, 219] on div "Pay App Advance Unlock the money you’ve already earned. Billd is the working ca…" at bounding box center [442, 339] width 394 height 288
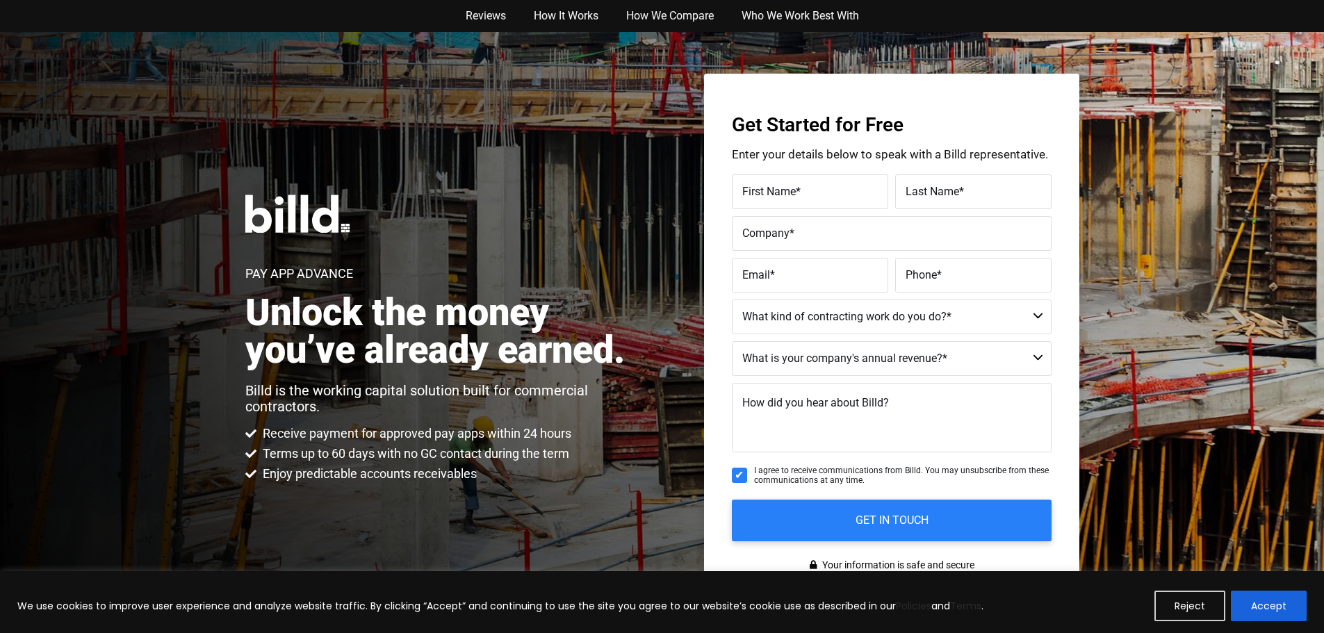
click at [311, 130] on div "Pay App Advance Unlock the money you’ve already earned. Billd is the working ca…" at bounding box center [662, 338] width 1324 height 613
click at [613, 348] on h2 "Unlock the money you’ve already earned." at bounding box center [442, 331] width 394 height 75
click at [591, 352] on h2 "Unlock the money you’ve already earned." at bounding box center [442, 331] width 394 height 75
click at [667, 348] on div "Pay App Advance Unlock the money you’ve already earned. Billd is the working ca…" at bounding box center [662, 338] width 1324 height 613
click at [22, 11] on div "Reviews How It Works How We Compare Who We Work Best With Reviews How It Works …" at bounding box center [662, 16] width 1324 height 32
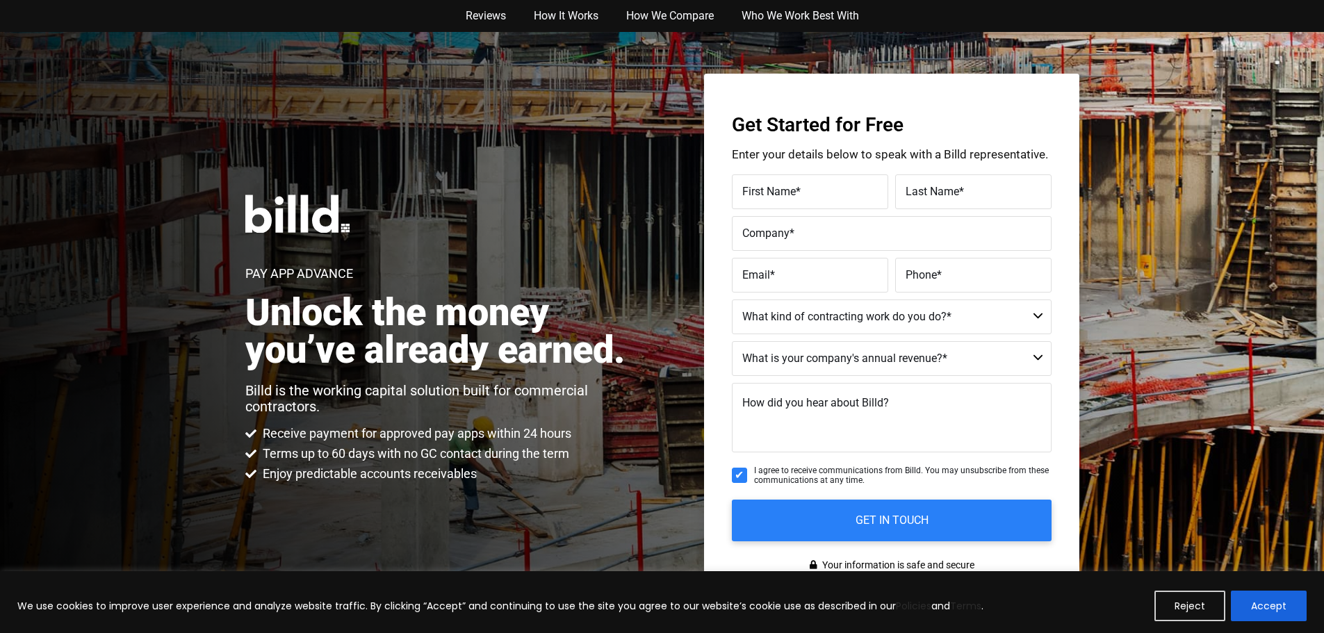
click at [57, 17] on div "Reviews How It Works How We Compare Who We Work Best With Reviews How It Works …" at bounding box center [662, 16] width 1324 height 32
click at [357, 18] on nav "Reviews How It Works How We Compare Who We Work Best With" at bounding box center [662, 16] width 792 height 32
click at [222, 23] on div "Reviews How It Works How We Compare Who We Work Best With Reviews How It Works …" at bounding box center [662, 16] width 1324 height 32
click at [499, 23] on link "Reviews" at bounding box center [486, 16] width 68 height 32
click at [658, 15] on link "How We Compare" at bounding box center [669, 16] width 115 height 32
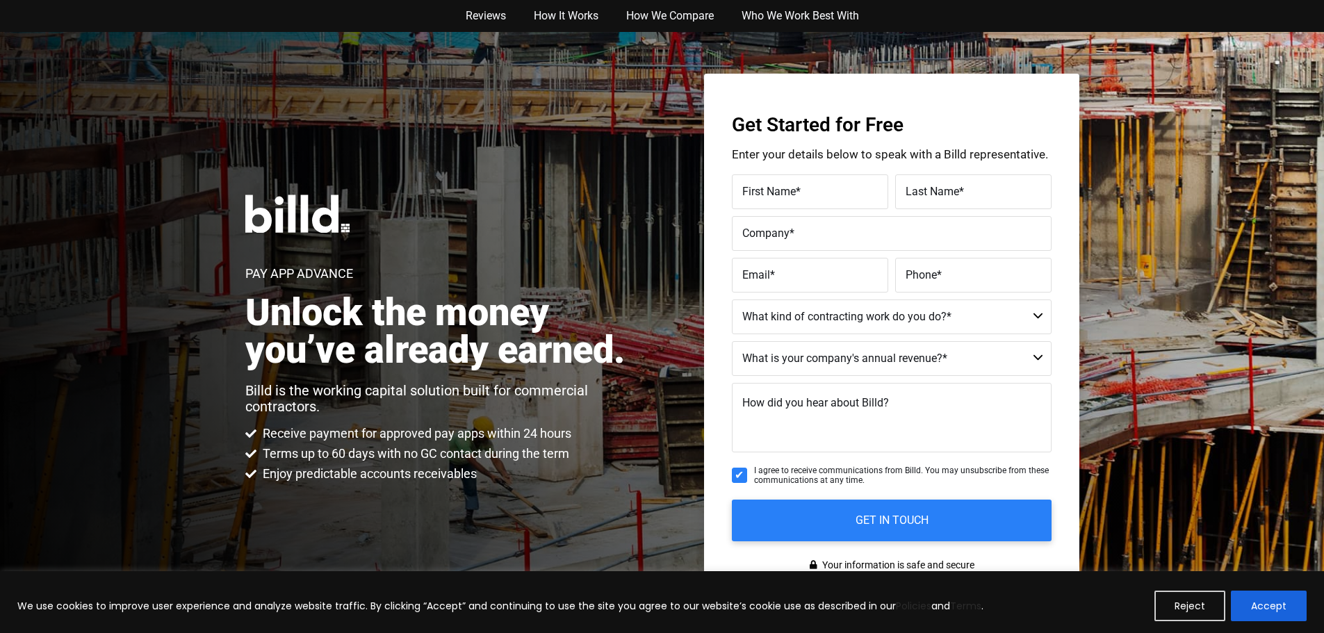
click at [120, 31] on div "Reviews How It Works How We Compare Who We Work Best With Reviews How It Works …" at bounding box center [662, 16] width 1324 height 32
click at [240, 161] on div "Pay App Advance Unlock the money you’ve already earned. Billd is the working ca…" at bounding box center [662, 338] width 1324 height 613
click at [496, 219] on div "Pay App Advance Unlock the money you’ve already earned. Billd is the working ca…" at bounding box center [442, 339] width 394 height 288
click at [220, 313] on div "Pay App Advance Unlock the money you’ve already earned. Billd is the working ca…" at bounding box center [662, 338] width 1324 height 613
click at [613, 348] on h2 "Unlock the money you’ve already earned." at bounding box center [442, 331] width 394 height 75
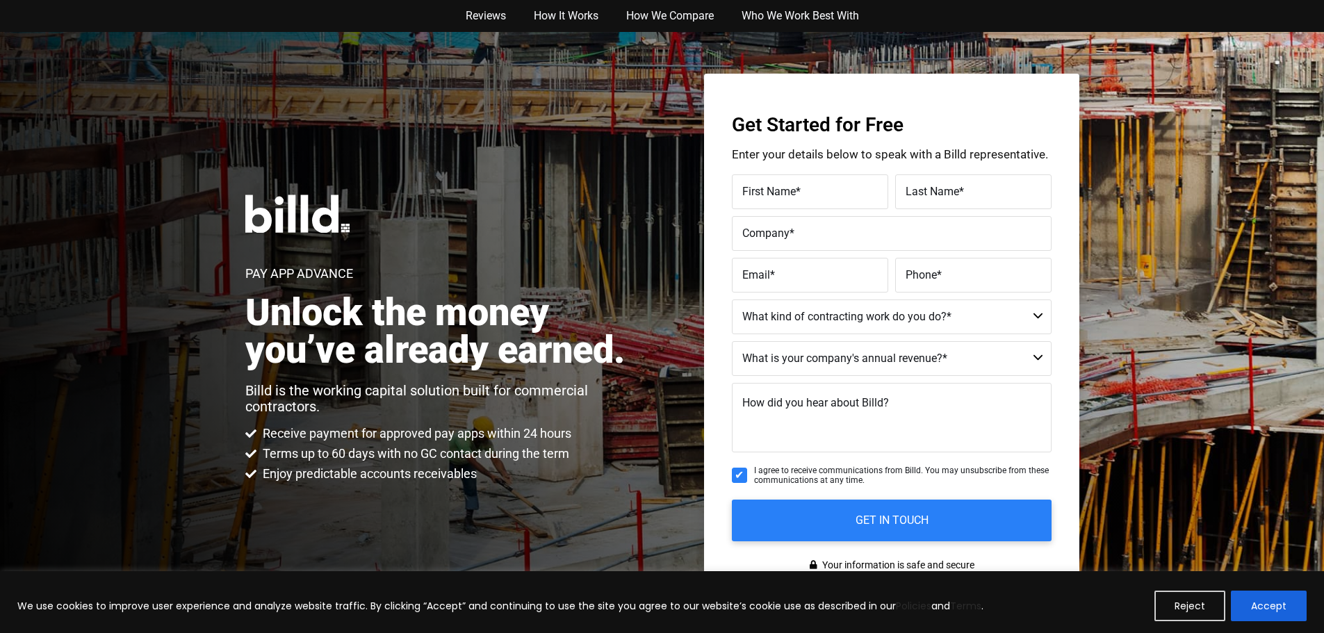
click at [591, 352] on h2 "Unlock the money you’ve already earned." at bounding box center [442, 331] width 394 height 75
click at [667, 348] on div "Pay App Advance Unlock the money you’ve already earned. Billd is the working ca…" at bounding box center [662, 338] width 1324 height 613
click at [22, 11] on div "Reviews How It Works How We Compare Who We Work Best With Reviews How It Works …" at bounding box center [662, 16] width 1324 height 32
click at [57, 17] on div "Reviews How It Works How We Compare Who We Work Best With Reviews How It Works …" at bounding box center [662, 16] width 1324 height 32
click at [357, 18] on nav "Reviews How It Works How We Compare Who We Work Best With" at bounding box center [662, 16] width 792 height 32
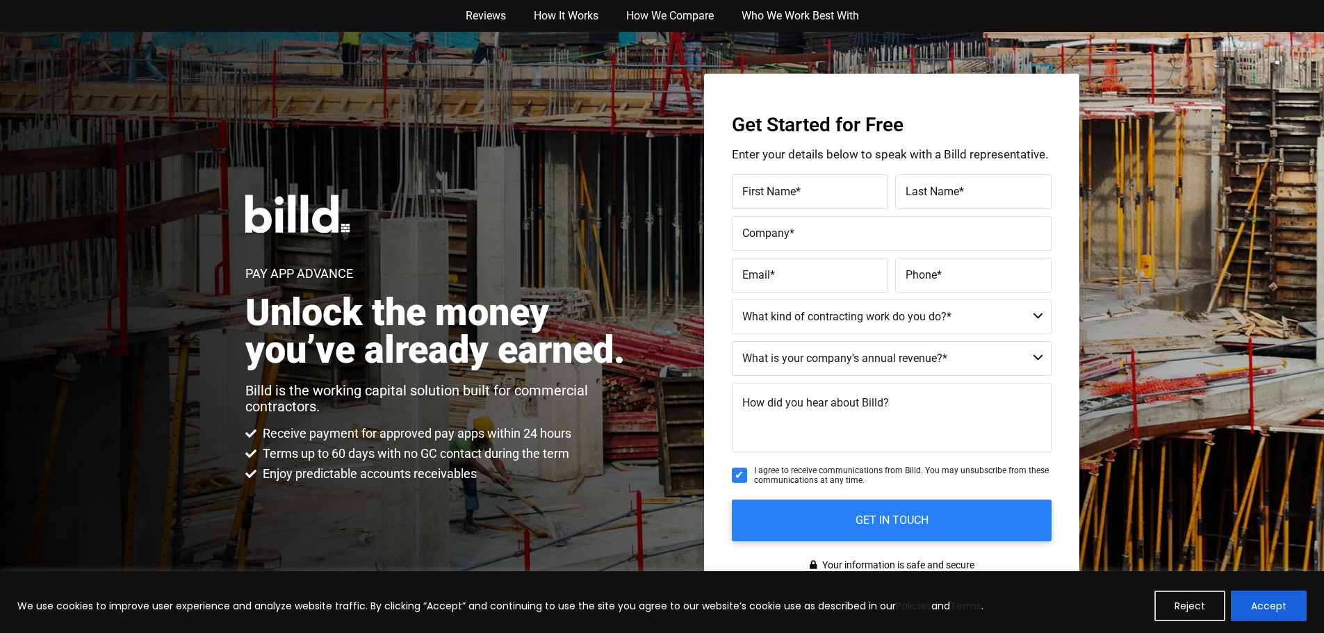
click at [222, 23] on div "Reviews How It Works How We Compare Who We Work Best With Reviews How It Works …" at bounding box center [662, 16] width 1324 height 32
click at [499, 23] on link "Reviews" at bounding box center [486, 16] width 68 height 32
click at [658, 15] on link "How We Compare" at bounding box center [669, 16] width 115 height 32
click at [120, 31] on div "Reviews How It Works How We Compare Who We Work Best With Reviews How It Works …" at bounding box center [662, 16] width 1324 height 32
click at [240, 161] on div "Pay App Advance Unlock the money you’ve already earned. Billd is the working ca…" at bounding box center [662, 338] width 1324 height 613
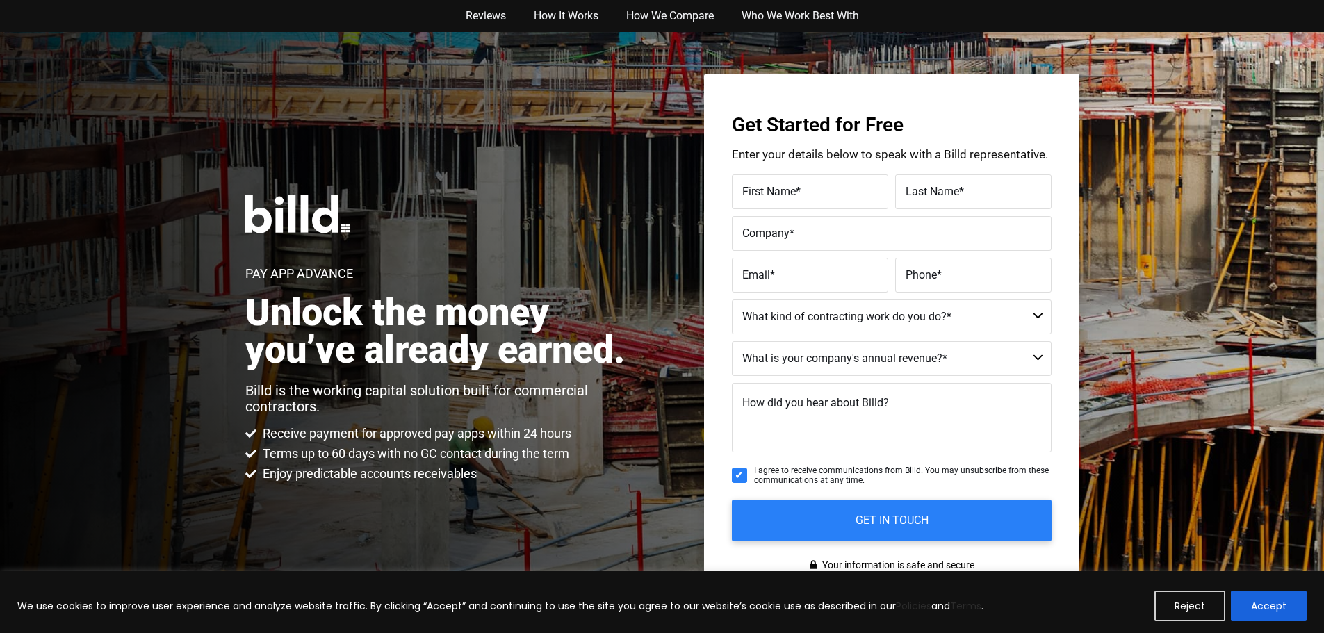
click at [496, 219] on div "Pay App Advance Unlock the money you’ve already earned. Billd is the working ca…" at bounding box center [442, 339] width 394 height 288
click at [190, 201] on div "Pay App Advance Unlock the money you’ve already earned. Billd is the working ca…" at bounding box center [662, 338] width 1324 height 613
click at [613, 348] on h2 "Unlock the money you’ve already earned." at bounding box center [442, 331] width 394 height 75
click at [591, 352] on h2 "Unlock the money you’ve already earned." at bounding box center [442, 331] width 394 height 75
click at [667, 348] on div "Pay App Advance Unlock the money you’ve already earned. Billd is the working ca…" at bounding box center [662, 338] width 1324 height 613
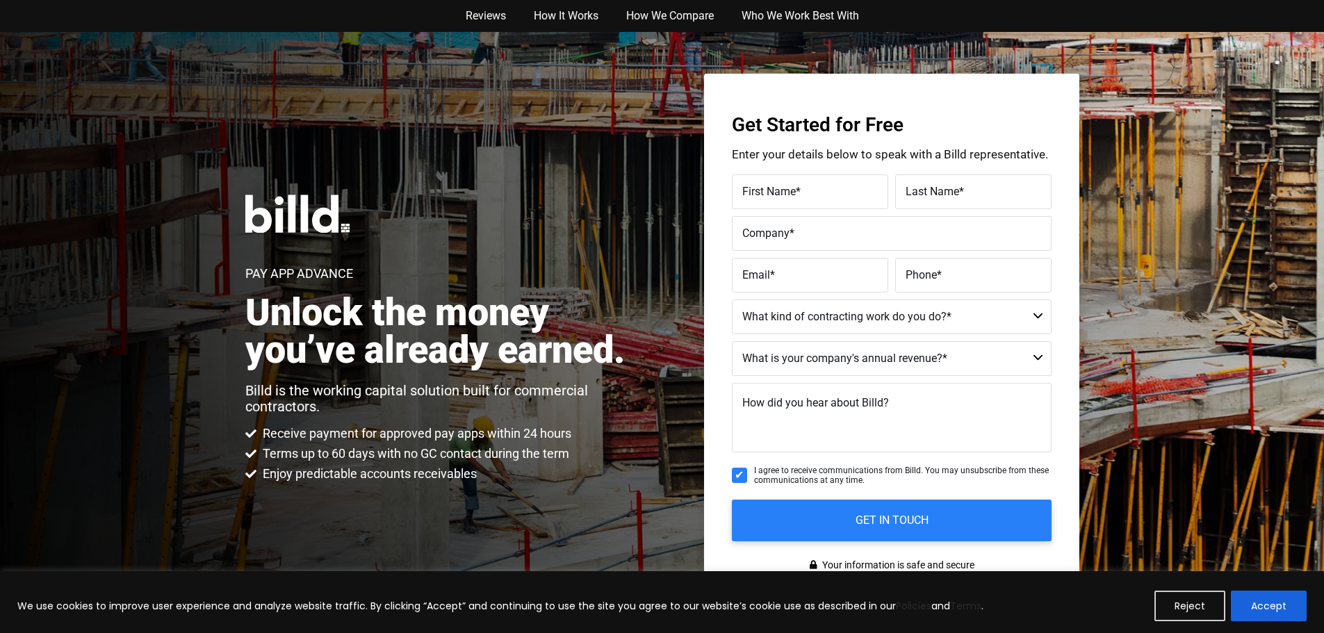
click at [22, 11] on div "Reviews How It Works How We Compare Who We Work Best With Reviews How It Works …" at bounding box center [662, 16] width 1324 height 32
click at [57, 17] on div "Reviews How It Works How We Compare Who We Work Best With Reviews How It Works …" at bounding box center [662, 16] width 1324 height 32
click at [357, 18] on nav "Reviews How It Works How We Compare Who We Work Best With" at bounding box center [662, 16] width 792 height 32
click at [222, 23] on div "Reviews How It Works How We Compare Who We Work Best With Reviews How It Works …" at bounding box center [662, 16] width 1324 height 32
click at [499, 23] on link "Reviews" at bounding box center [486, 16] width 68 height 32
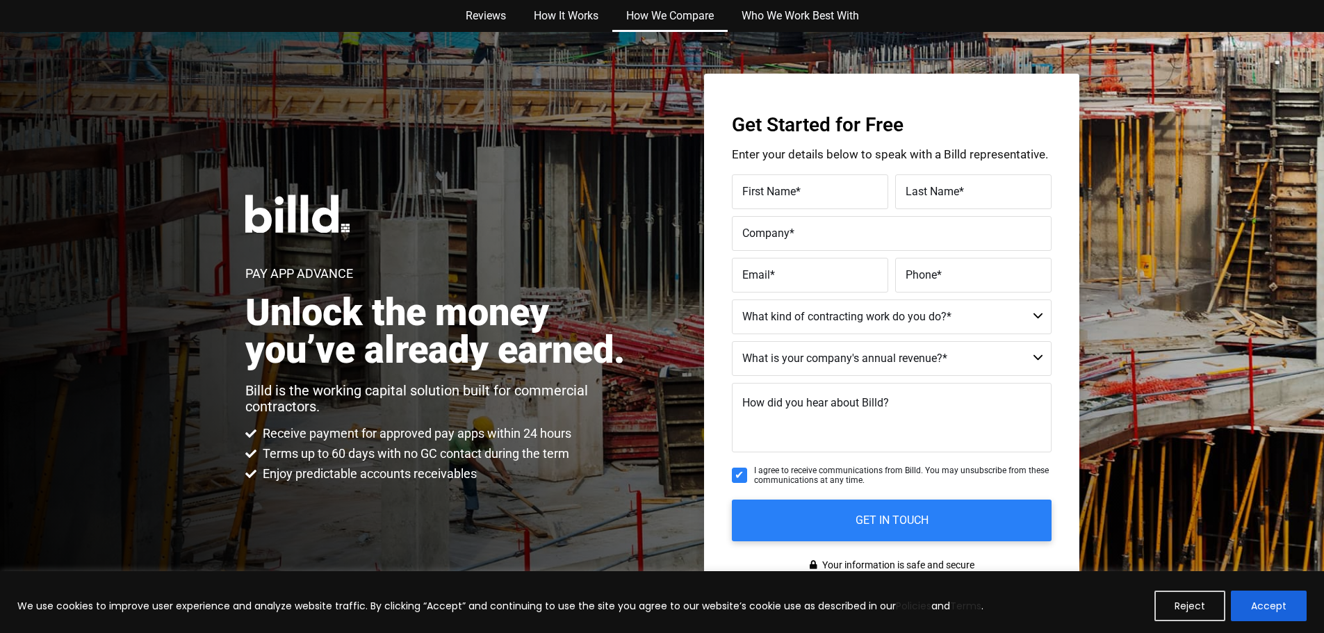
click at [658, 15] on link "How We Compare" at bounding box center [669, 16] width 115 height 32
click at [120, 31] on div "Reviews How It Works How We Compare Who We Work Best With Reviews How It Works …" at bounding box center [662, 16] width 1324 height 32
click at [240, 161] on div "Pay App Advance Unlock the money you’ve already earned. Billd is the working ca…" at bounding box center [662, 338] width 1324 height 613
click at [496, 219] on div "Pay App Advance Unlock the money you’ve already earned. Billd is the working ca…" at bounding box center [442, 339] width 394 height 288
click at [594, 329] on h2 "Unlock the money you’ve already earned." at bounding box center [442, 331] width 394 height 75
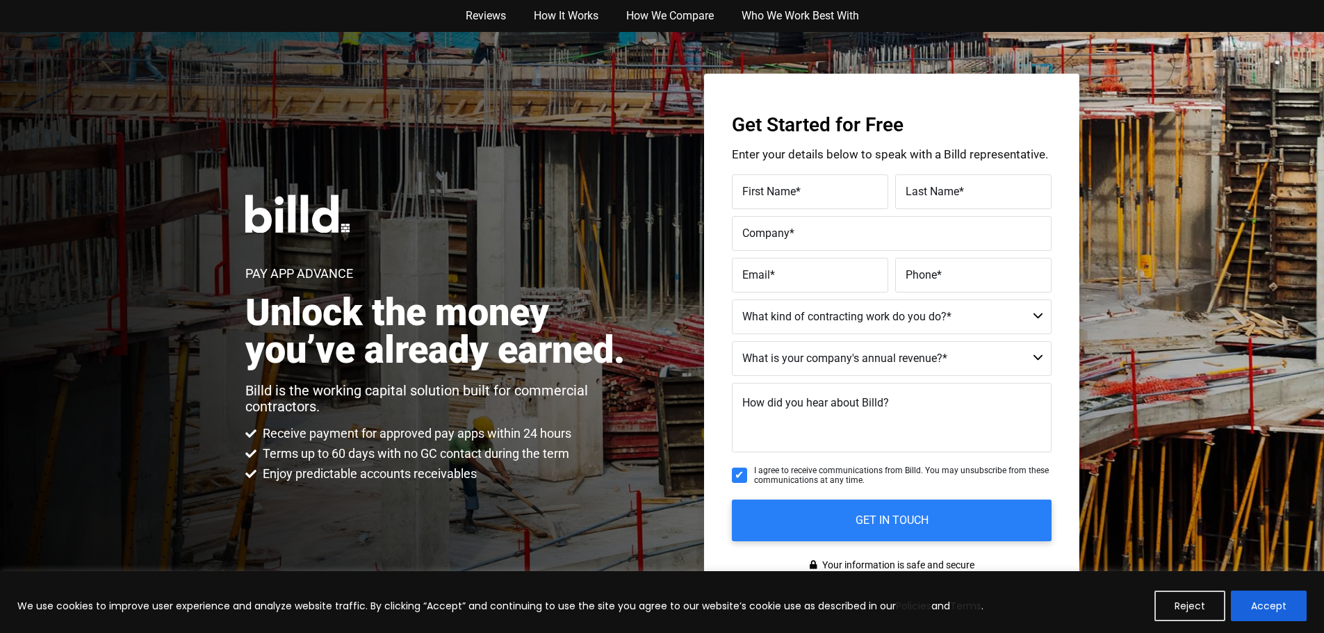
click at [613, 348] on h2 "Unlock the money you’ve already earned." at bounding box center [442, 331] width 394 height 75
click at [591, 352] on h2 "Unlock the money you’ve already earned." at bounding box center [442, 331] width 394 height 75
click at [667, 348] on div "Pay App Advance Unlock the money you’ve already earned. Billd is the working ca…" at bounding box center [662, 338] width 1324 height 613
click at [22, 11] on div "Reviews How It Works How We Compare Who We Work Best With Reviews How It Works …" at bounding box center [662, 16] width 1324 height 32
click at [57, 17] on div "Reviews How It Works How We Compare Who We Work Best With Reviews How It Works …" at bounding box center [662, 16] width 1324 height 32
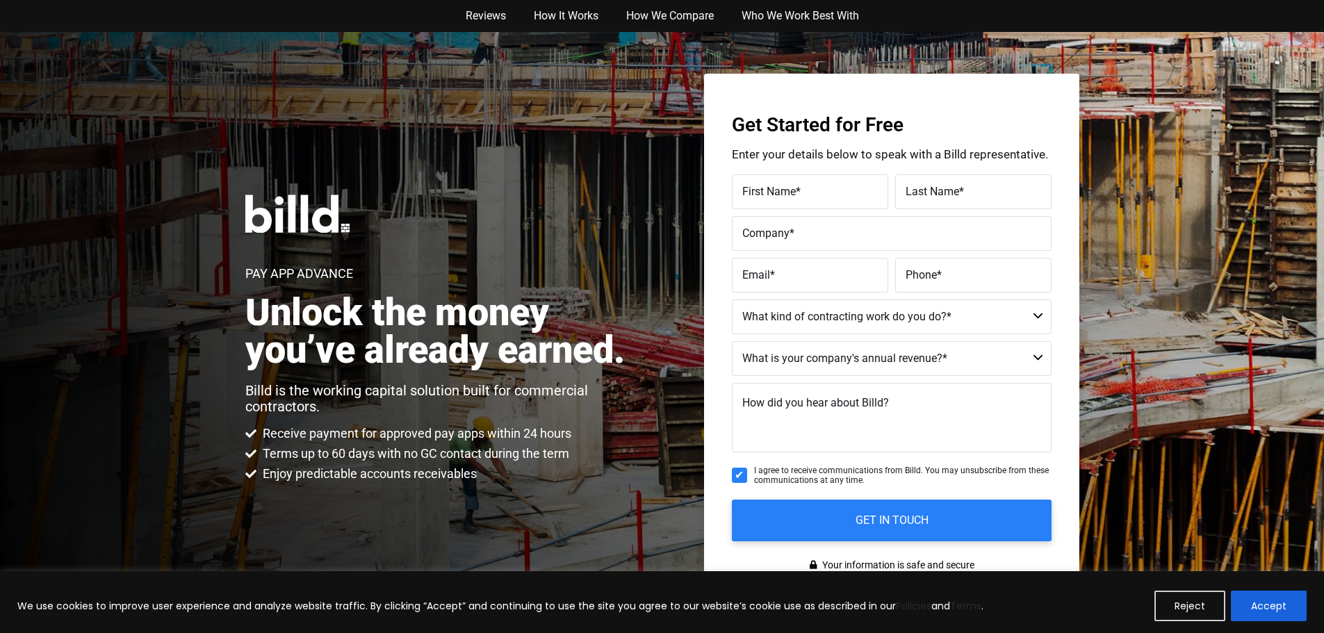
click at [357, 18] on nav "Reviews How It Works How We Compare Who We Work Best With" at bounding box center [662, 16] width 792 height 32
click at [222, 23] on div "Reviews How It Works How We Compare Who We Work Best With Reviews How It Works …" at bounding box center [662, 16] width 1324 height 32
click at [499, 23] on link "Reviews" at bounding box center [486, 16] width 68 height 32
click at [658, 15] on link "How We Compare" at bounding box center [669, 16] width 115 height 32
click at [120, 31] on div "Reviews How It Works How We Compare Who We Work Best With Reviews How It Works …" at bounding box center [662, 16] width 1324 height 32
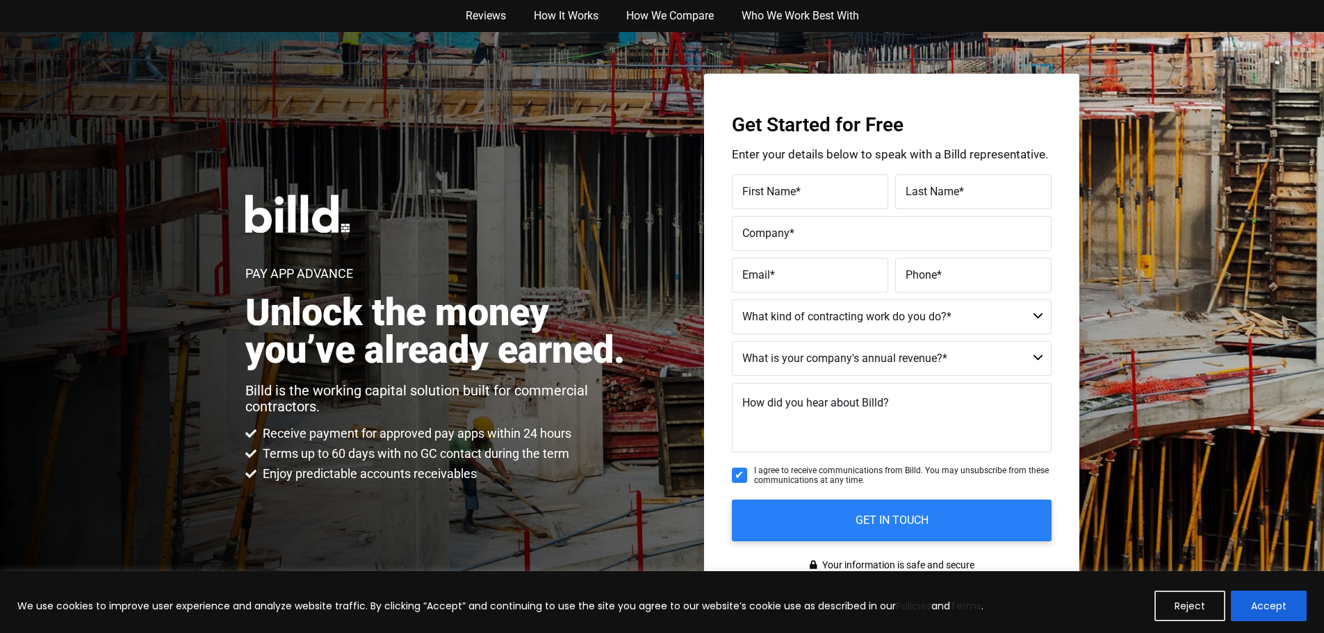
click at [240, 161] on div "Pay App Advance Unlock the money you’ve already earned. Billd is the working ca…" at bounding box center [662, 338] width 1324 height 613
click at [496, 219] on div "Pay App Advance Unlock the money you’ve already earned. Billd is the working ca…" at bounding box center [442, 339] width 394 height 288
click at [226, 293] on div "Pay App Advance Unlock the money you’ve already earned. Billd is the working ca…" at bounding box center [662, 338] width 1324 height 613
click at [613, 348] on h2 "Unlock the money you’ve already earned." at bounding box center [442, 331] width 394 height 75
click at [591, 352] on h2 "Unlock the money you’ve already earned." at bounding box center [442, 331] width 394 height 75
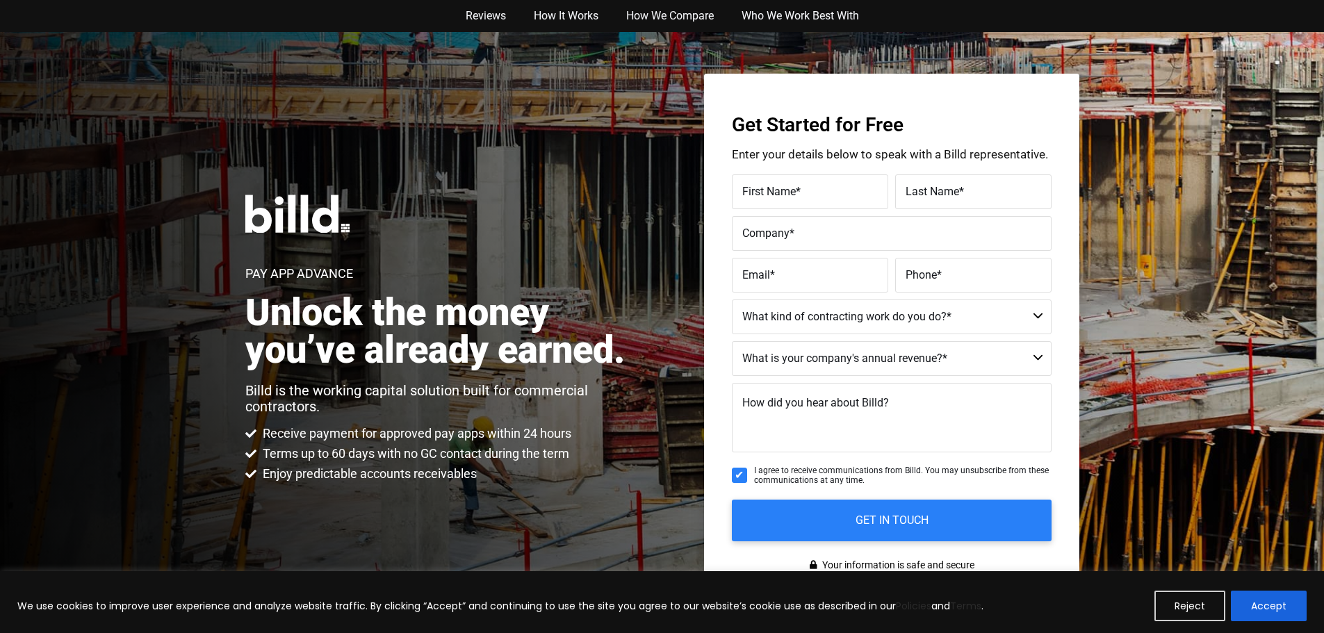
click at [667, 348] on div "Pay App Advance Unlock the money you’ve already earned. Billd is the working ca…" at bounding box center [662, 338] width 1324 height 613
click at [22, 11] on div "Reviews How It Works How We Compare Who We Work Best With Reviews How It Works …" at bounding box center [662, 16] width 1324 height 32
click at [57, 17] on div "Reviews How It Works How We Compare Who We Work Best With Reviews How It Works …" at bounding box center [662, 16] width 1324 height 32
click at [357, 18] on nav "Reviews How It Works How We Compare Who We Work Best With" at bounding box center [662, 16] width 792 height 32
click at [222, 23] on div "Reviews How It Works How We Compare Who We Work Best With Reviews How It Works …" at bounding box center [662, 16] width 1324 height 32
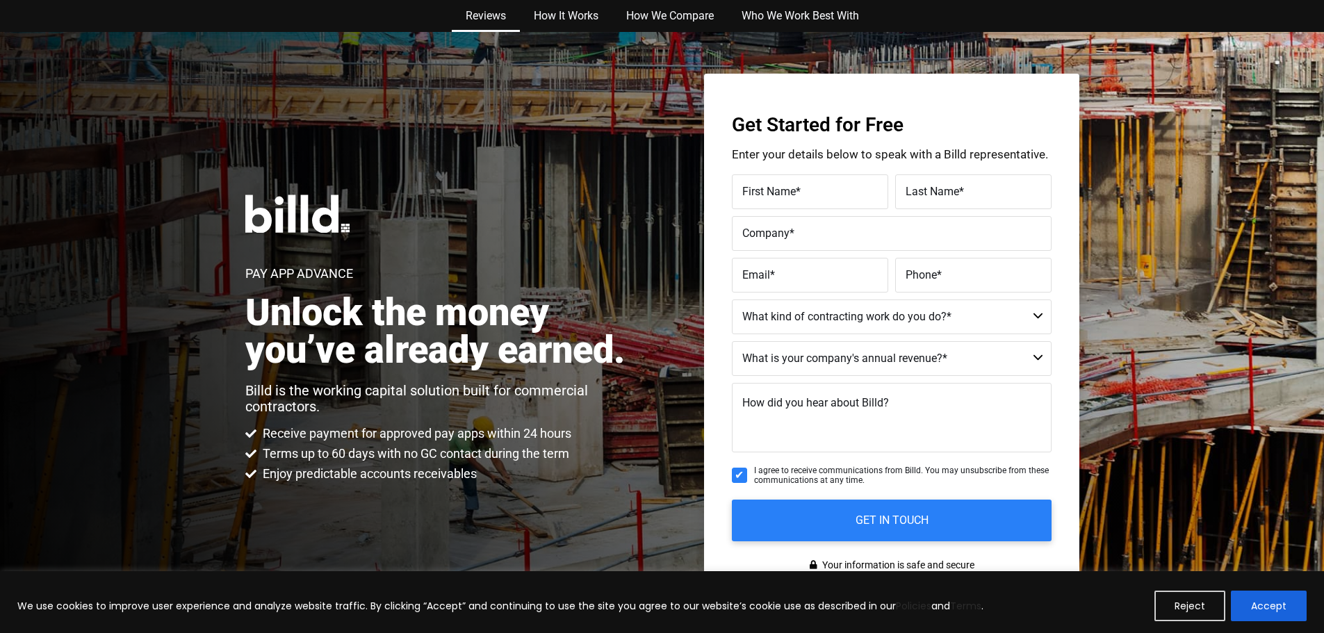
click at [499, 23] on link "Reviews" at bounding box center [486, 16] width 68 height 32
click at [658, 15] on link "How We Compare" at bounding box center [669, 16] width 115 height 32
click at [120, 31] on div "Reviews How It Works How We Compare Who We Work Best With Reviews How It Works …" at bounding box center [662, 16] width 1324 height 32
click at [240, 161] on div "Pay App Advance Unlock the money you’ve already earned. Billd is the working ca…" at bounding box center [662, 338] width 1324 height 613
click at [496, 219] on div "Pay App Advance Unlock the money you’ve already earned. Billd is the working ca…" at bounding box center [442, 339] width 394 height 288
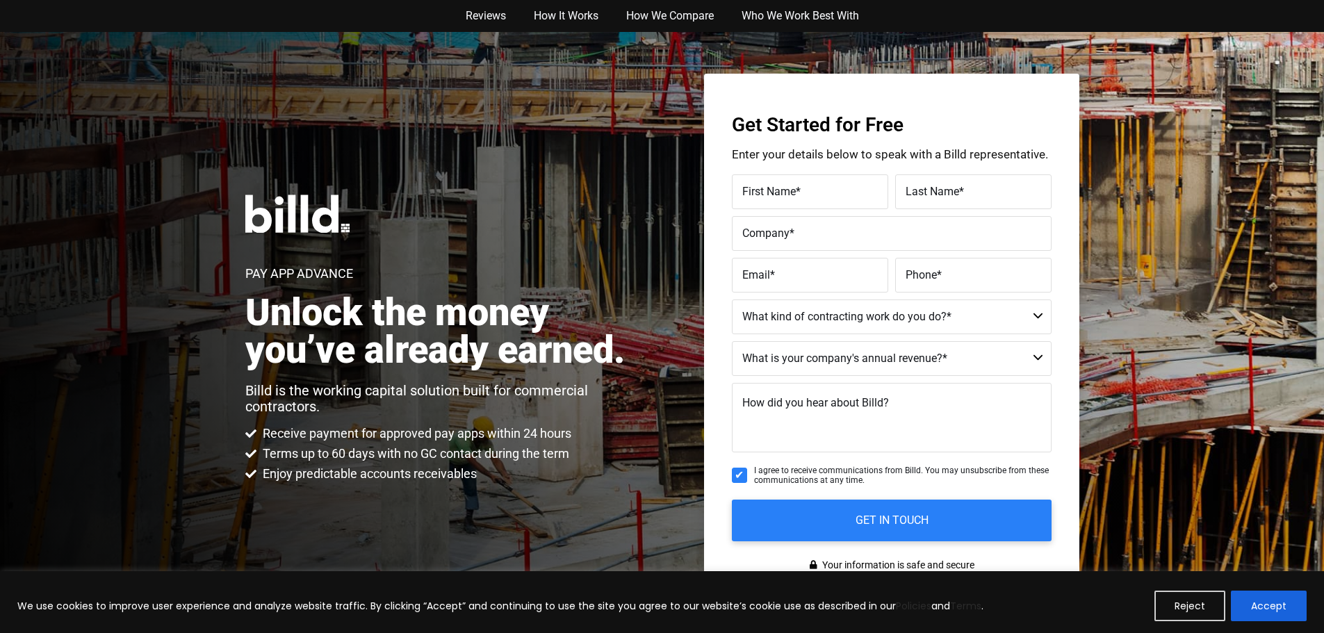
click at [247, 152] on div "Pay App Advance Unlock the money you’ve already earned. Billd is the working ca…" at bounding box center [662, 338] width 1324 height 613
